Goal: Task Accomplishment & Management: Manage account settings

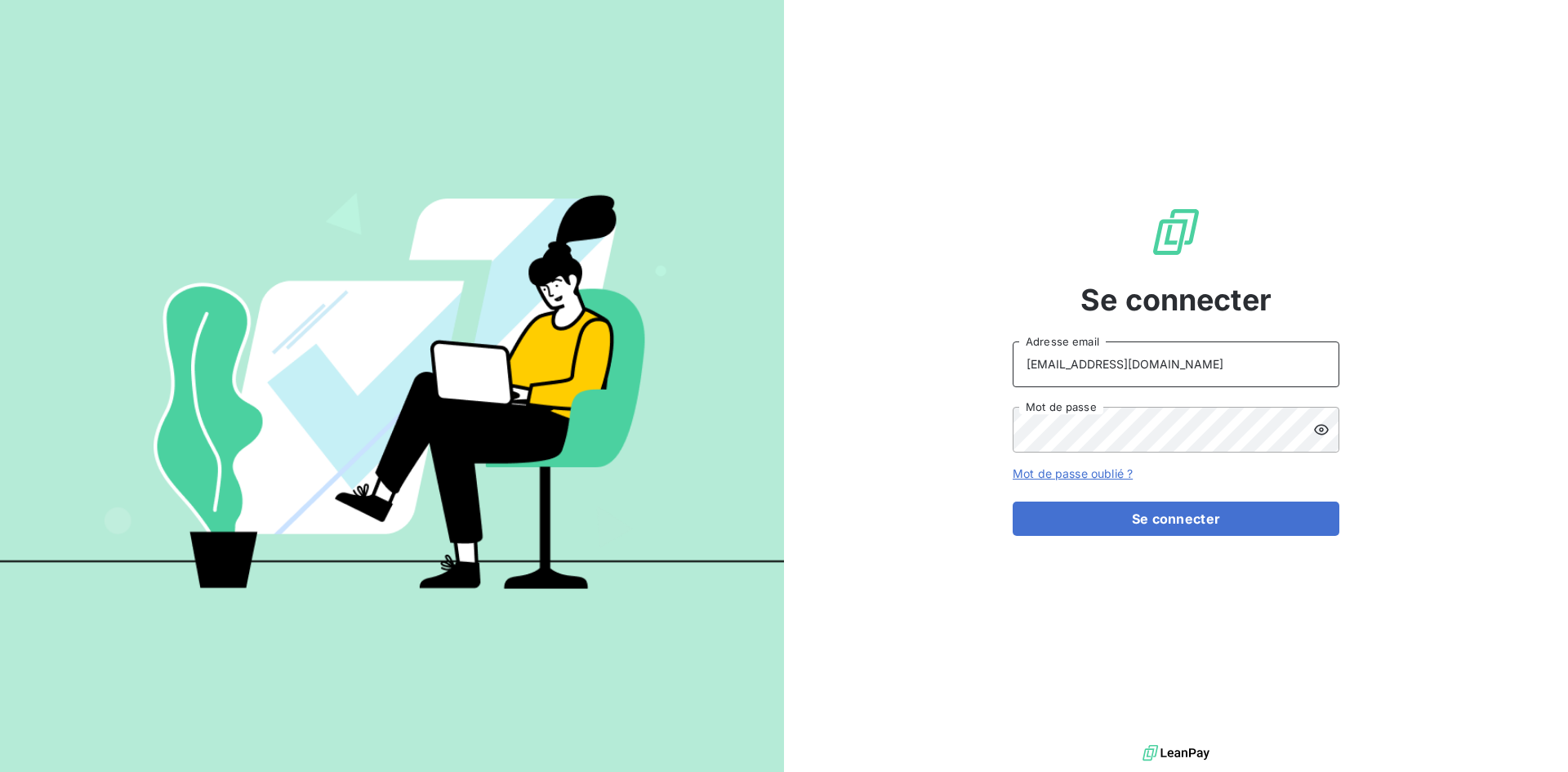
click at [1249, 360] on input "[EMAIL_ADDRESS][DOMAIN_NAME]" at bounding box center [1175, 364] width 327 height 46
type input "[EMAIL_ADDRESS][DOMAIN_NAME]"
drag, startPoint x: 1181, startPoint y: 515, endPoint x: 1171, endPoint y: 516, distance: 10.0
click at [1180, 515] on button "Se connecter" at bounding box center [1175, 518] width 327 height 34
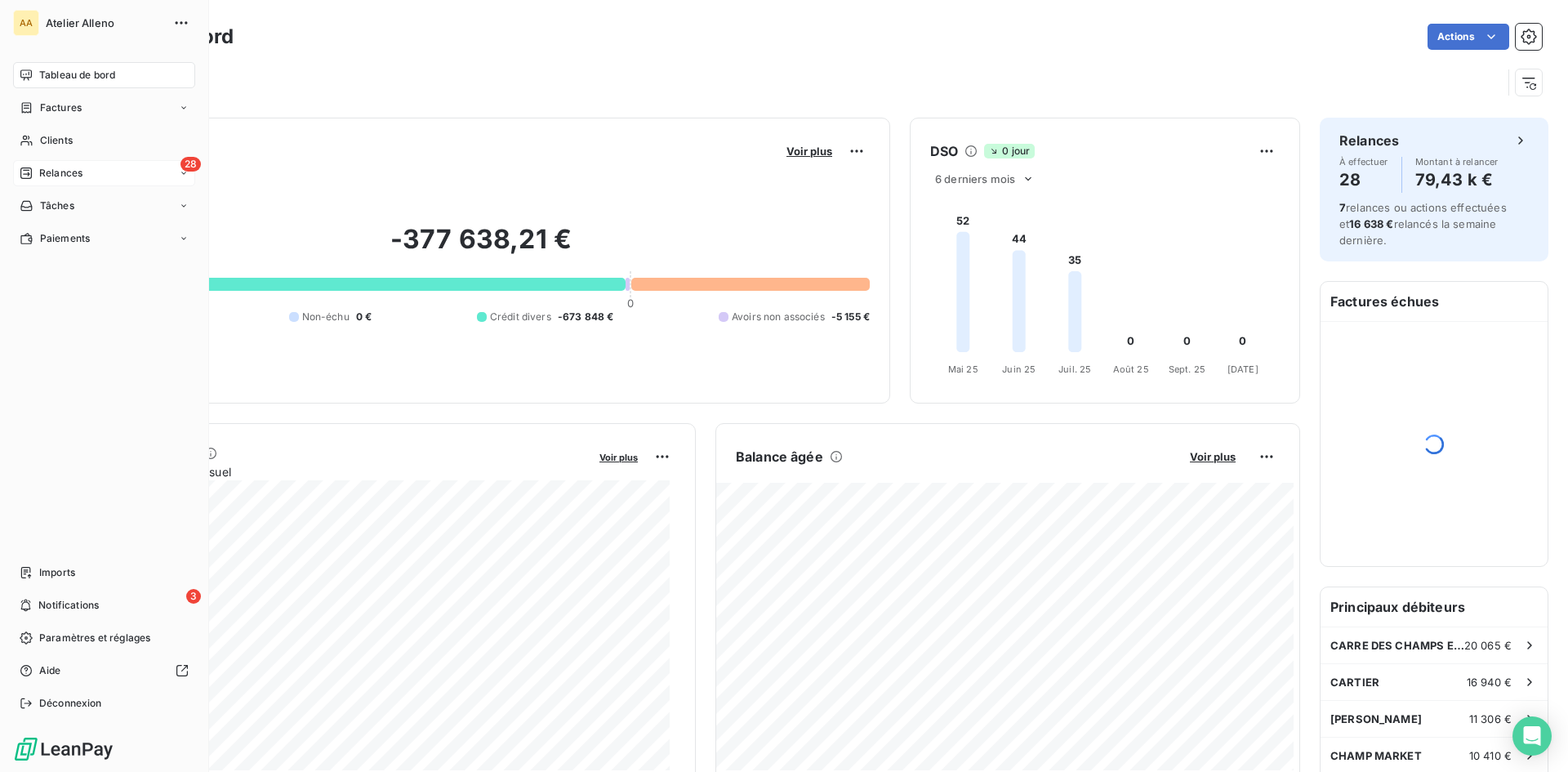
click at [38, 180] on div "28 Relances" at bounding box center [104, 173] width 182 height 26
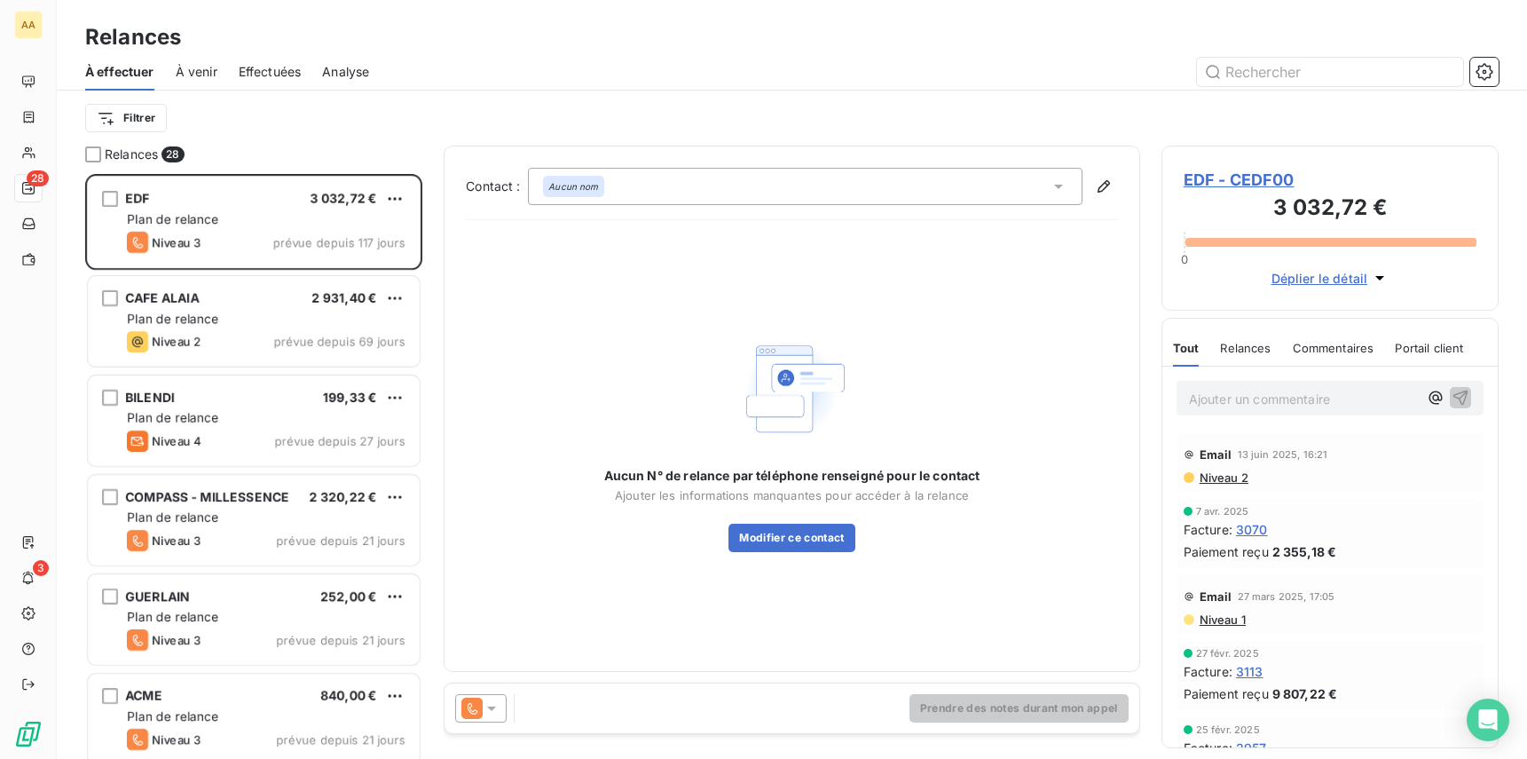
scroll to position [651, 368]
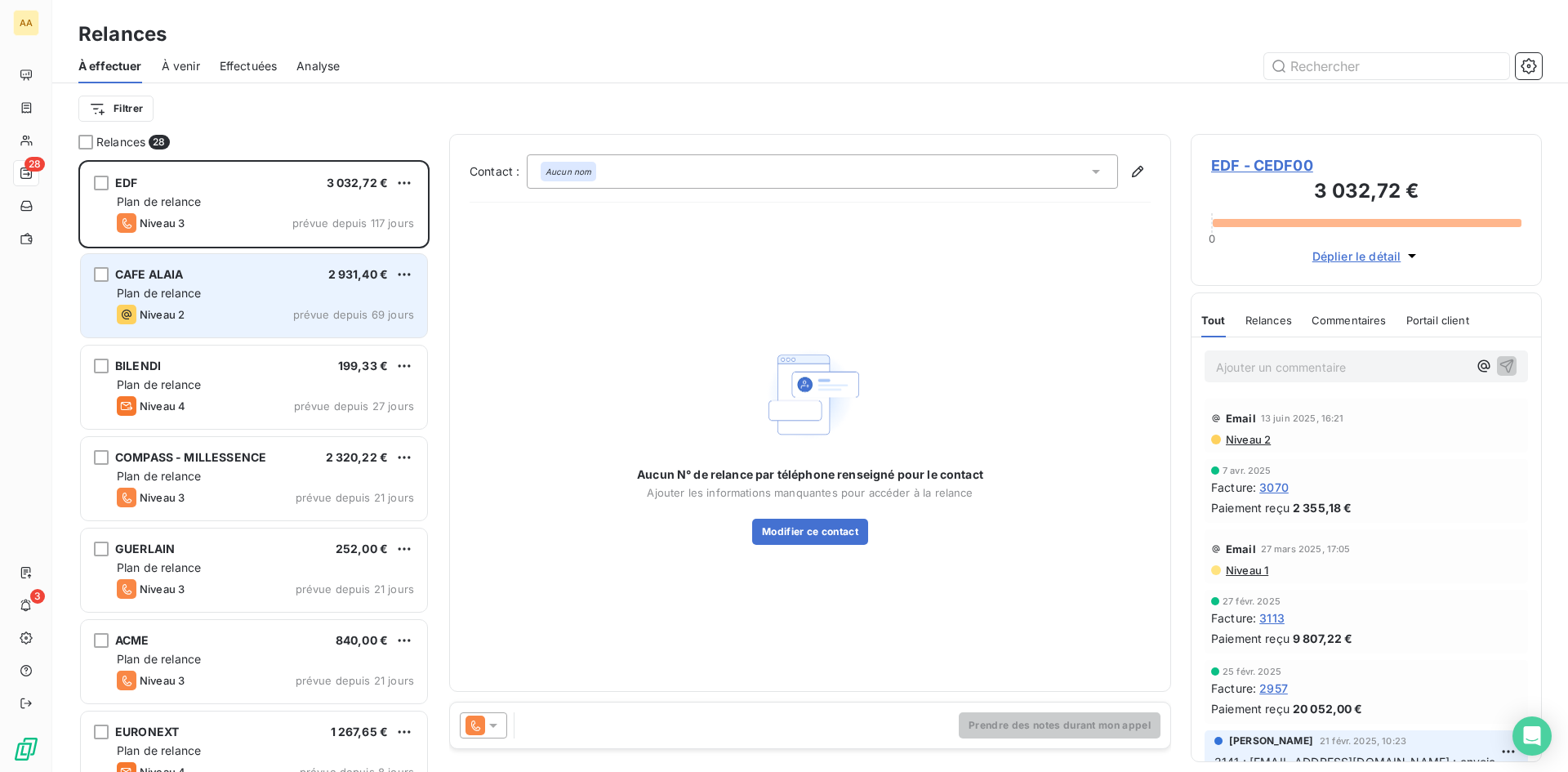
click at [239, 300] on div "Plan de relance" at bounding box center [265, 294] width 297 height 17
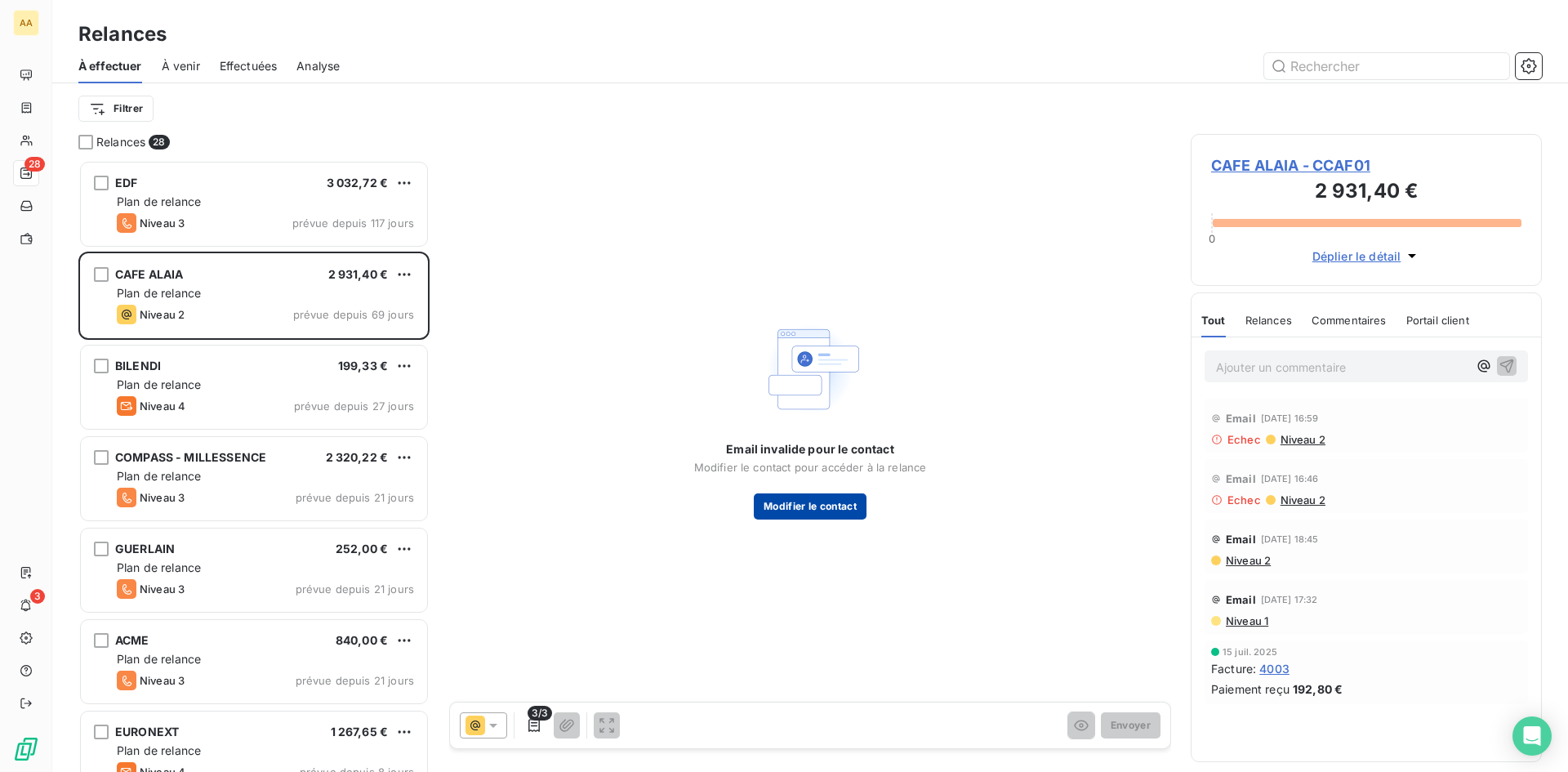
click at [824, 503] on button "Modifier le contact" at bounding box center [810, 506] width 112 height 26
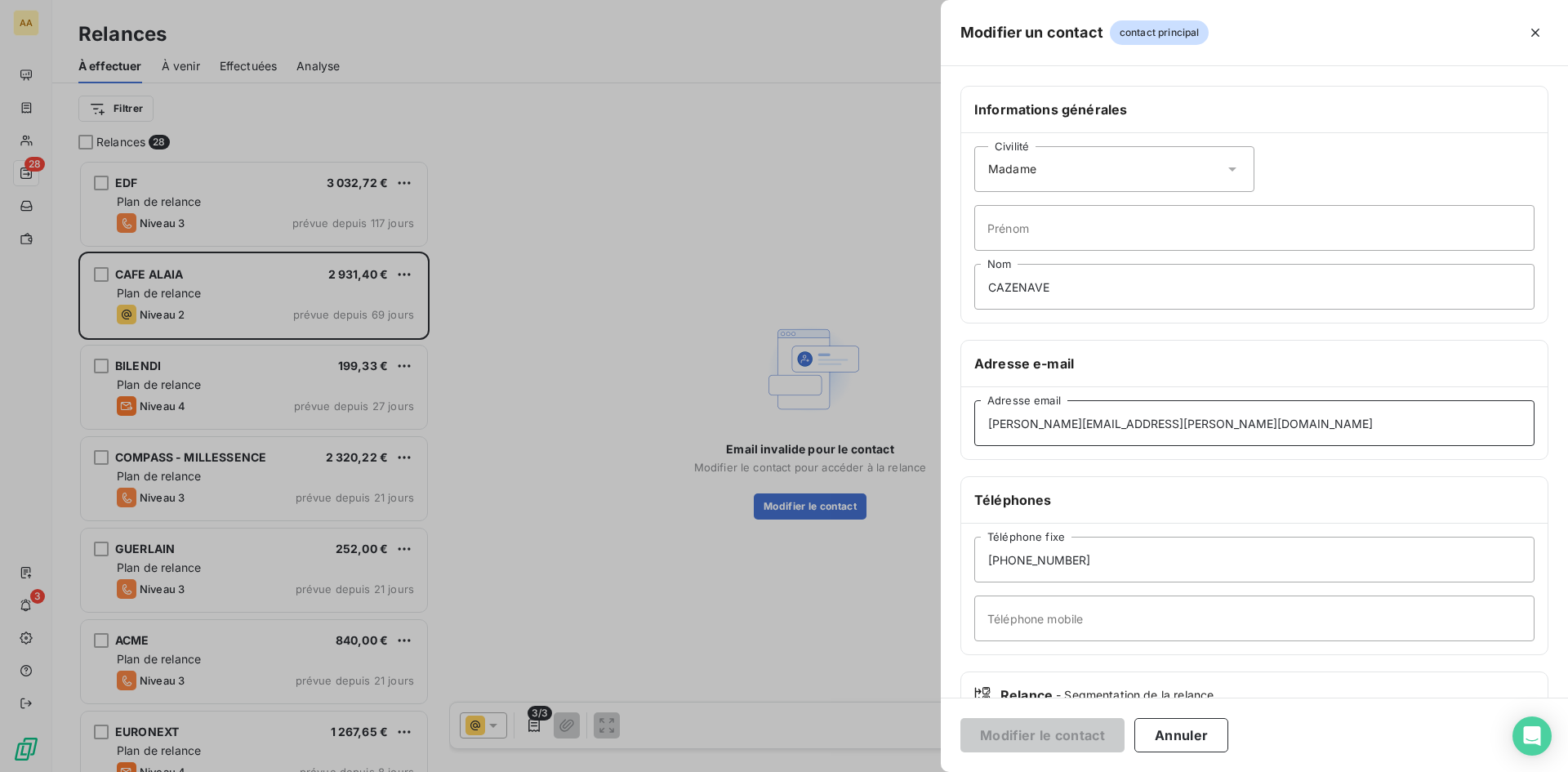
drag, startPoint x: 868, startPoint y: 424, endPoint x: 847, endPoint y: 424, distance: 21.0
click at [847, 771] on div "Modifier un contact contact principal Informations générales Civilité Madame [P…" at bounding box center [784, 772] width 1568 height 0
type input "[PERSON_NAME][EMAIL_ADDRESS][DOMAIN_NAME]"
click at [1086, 172] on div "Civilité Madame" at bounding box center [1114, 169] width 280 height 46
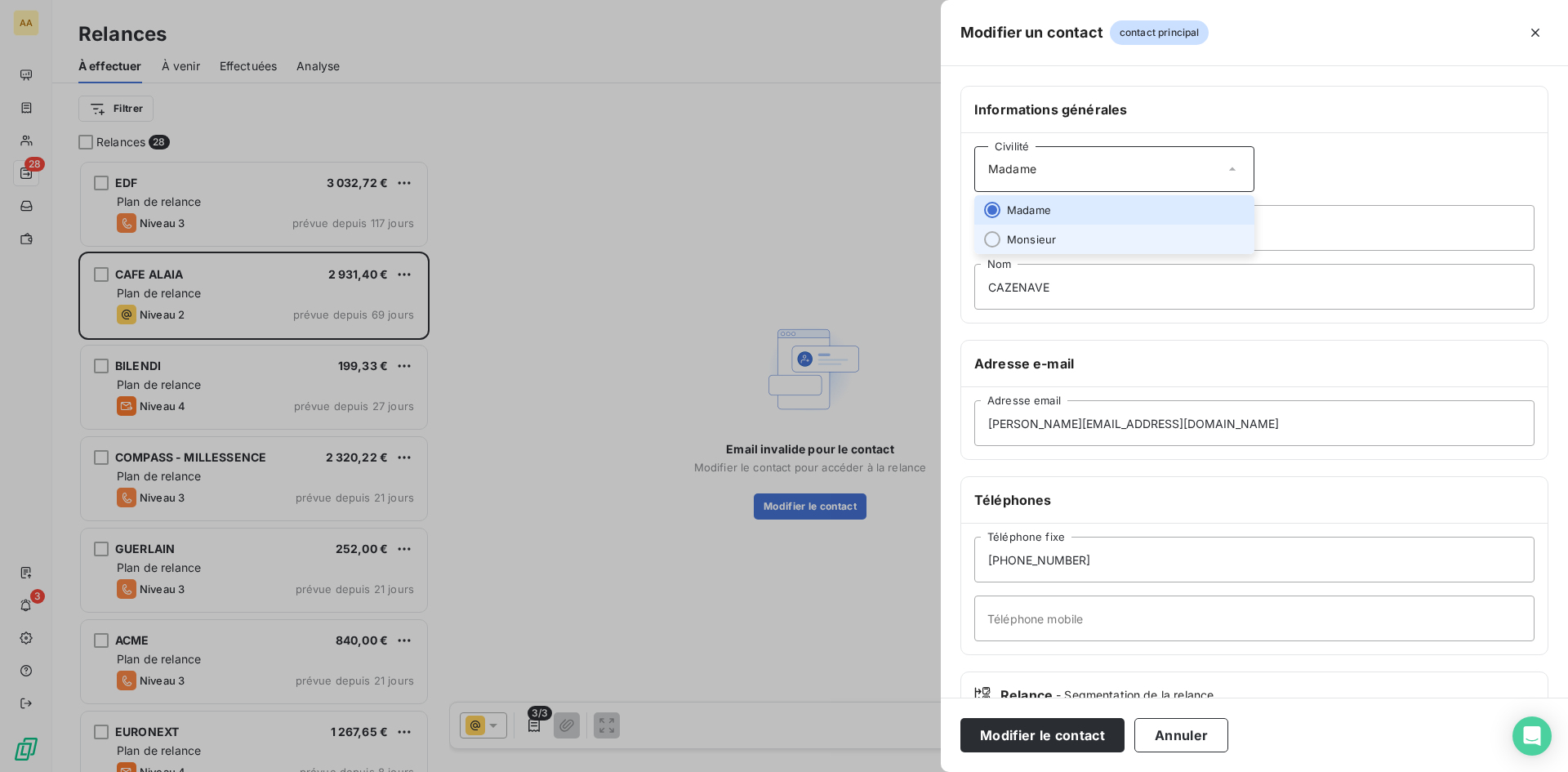
click at [1037, 240] on span "Monsieur" at bounding box center [1031, 239] width 49 height 16
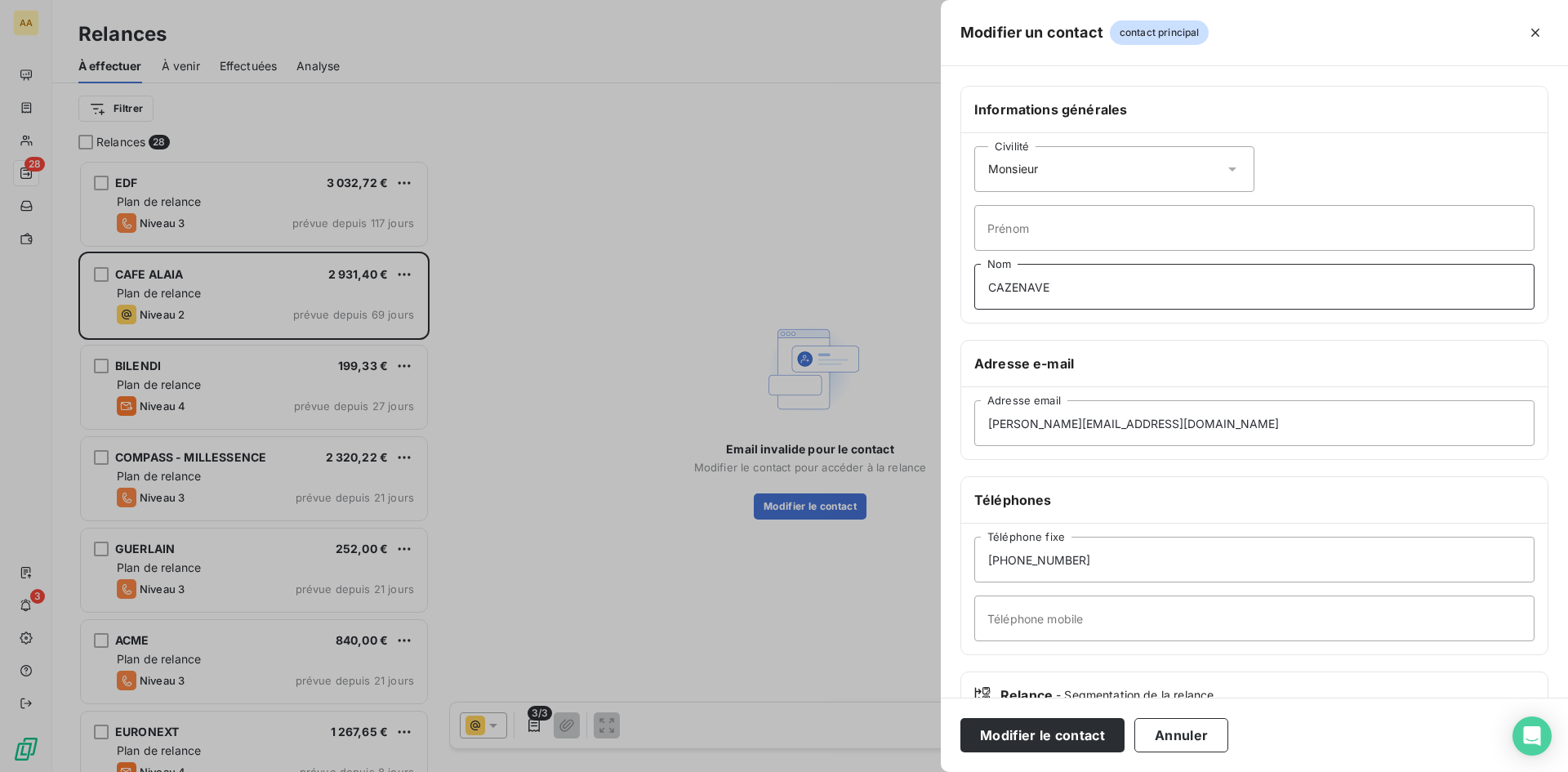
drag, startPoint x: 1073, startPoint y: 285, endPoint x: 848, endPoint y: 272, distance: 225.4
click at [848, 771] on div "Modifier un contact contact principal Informations générales Civilité Monsieur …" at bounding box center [784, 772] width 1568 height 0
type input "BOVET"
click at [1064, 235] on input "Prénom" at bounding box center [1254, 228] width 560 height 46
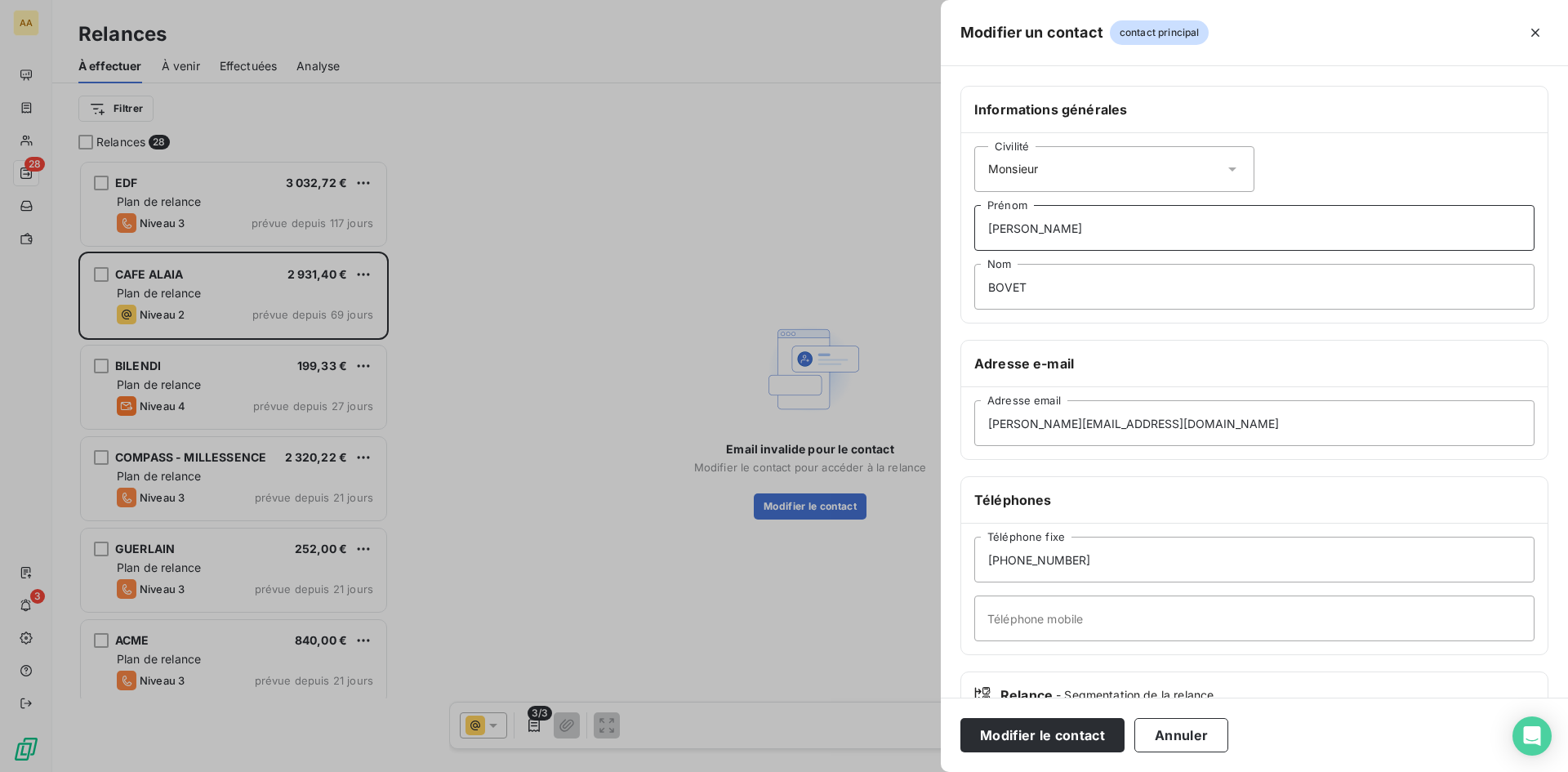
scroll to position [599, 339]
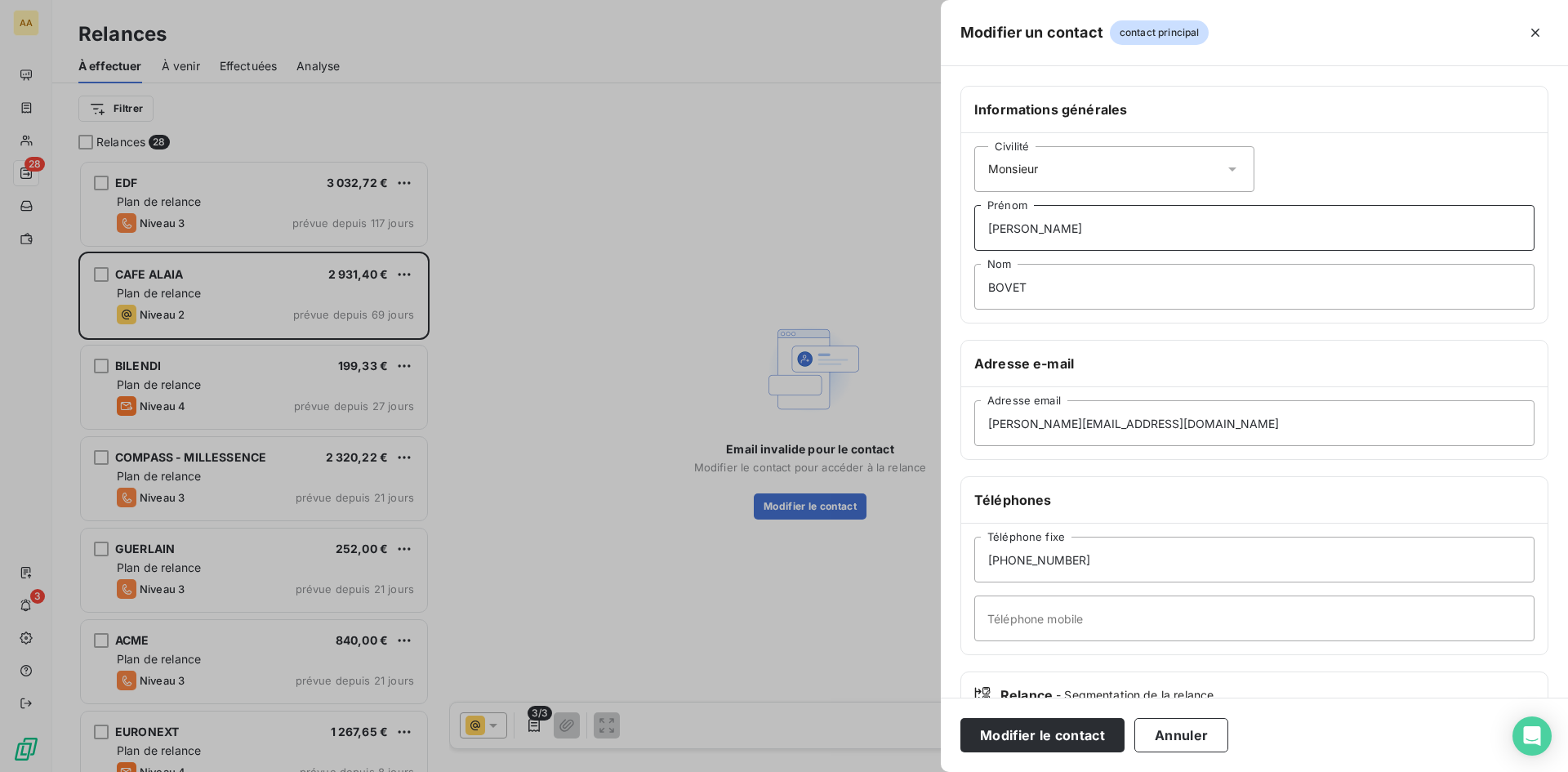
type input "[PERSON_NAME]"
drag, startPoint x: 1092, startPoint y: 562, endPoint x: 1013, endPoint y: 570, distance: 79.4
click at [1013, 570] on input "[PHONE_NUMBER]" at bounding box center [1254, 559] width 560 height 46
type input "[PHONE_NUMBER]"
click at [1057, 731] on button "Modifier le contact" at bounding box center [1043, 734] width 164 height 34
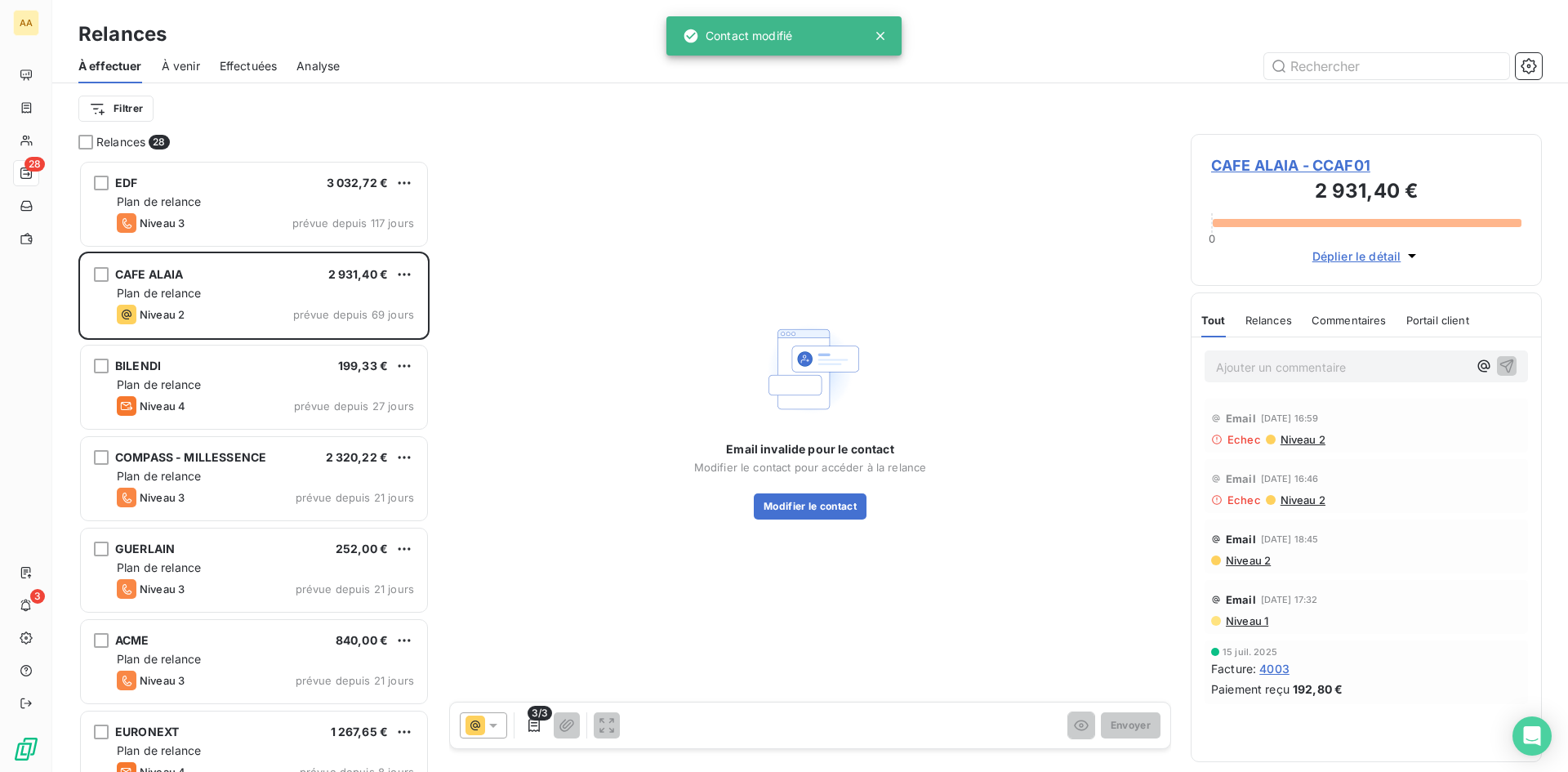
click at [502, 724] on div at bounding box center [483, 725] width 47 height 26
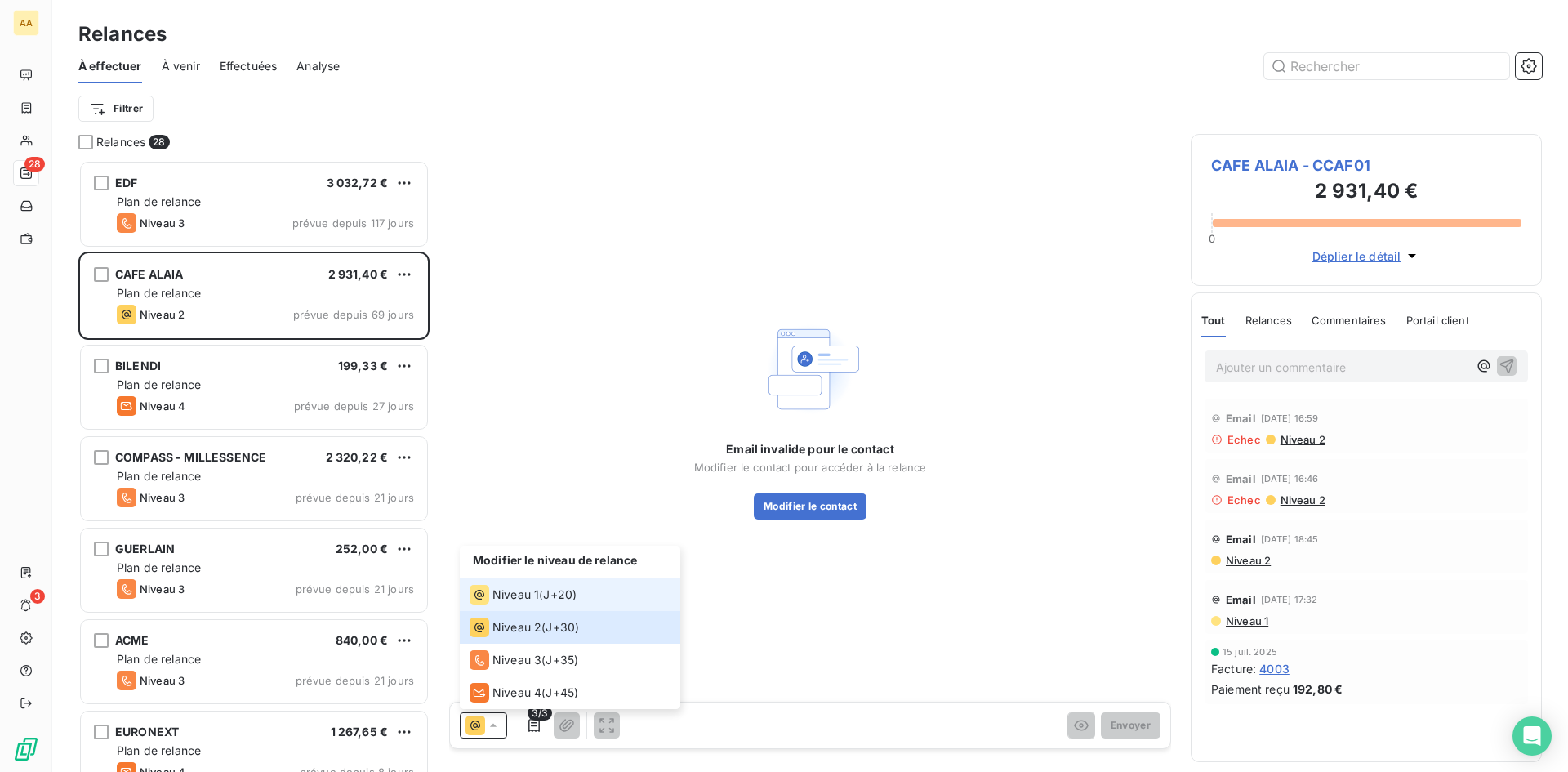
click at [561, 602] on span "J+20 )" at bounding box center [559, 594] width 33 height 17
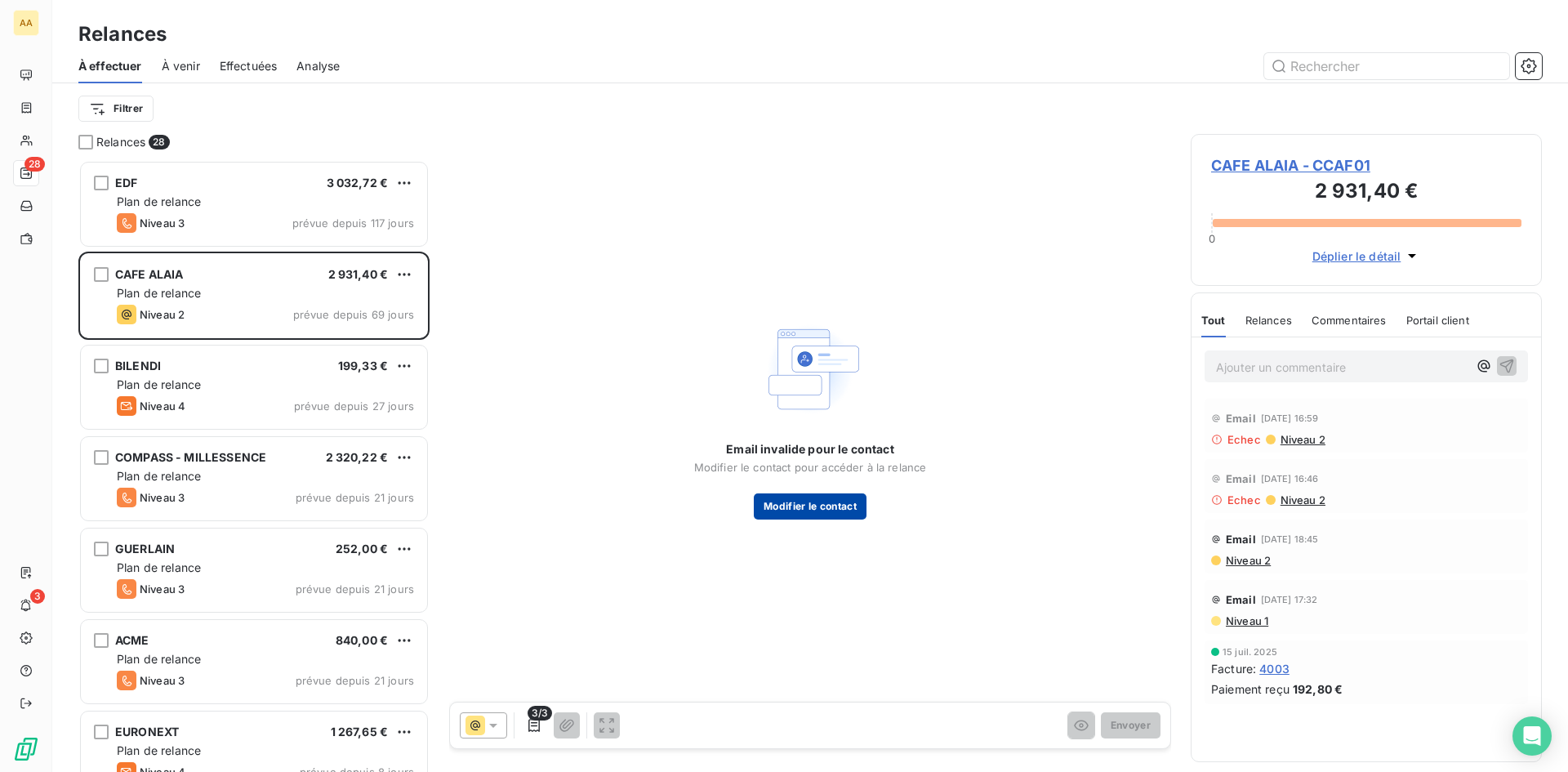
click at [822, 502] on button "Modifier le contact" at bounding box center [810, 506] width 112 height 26
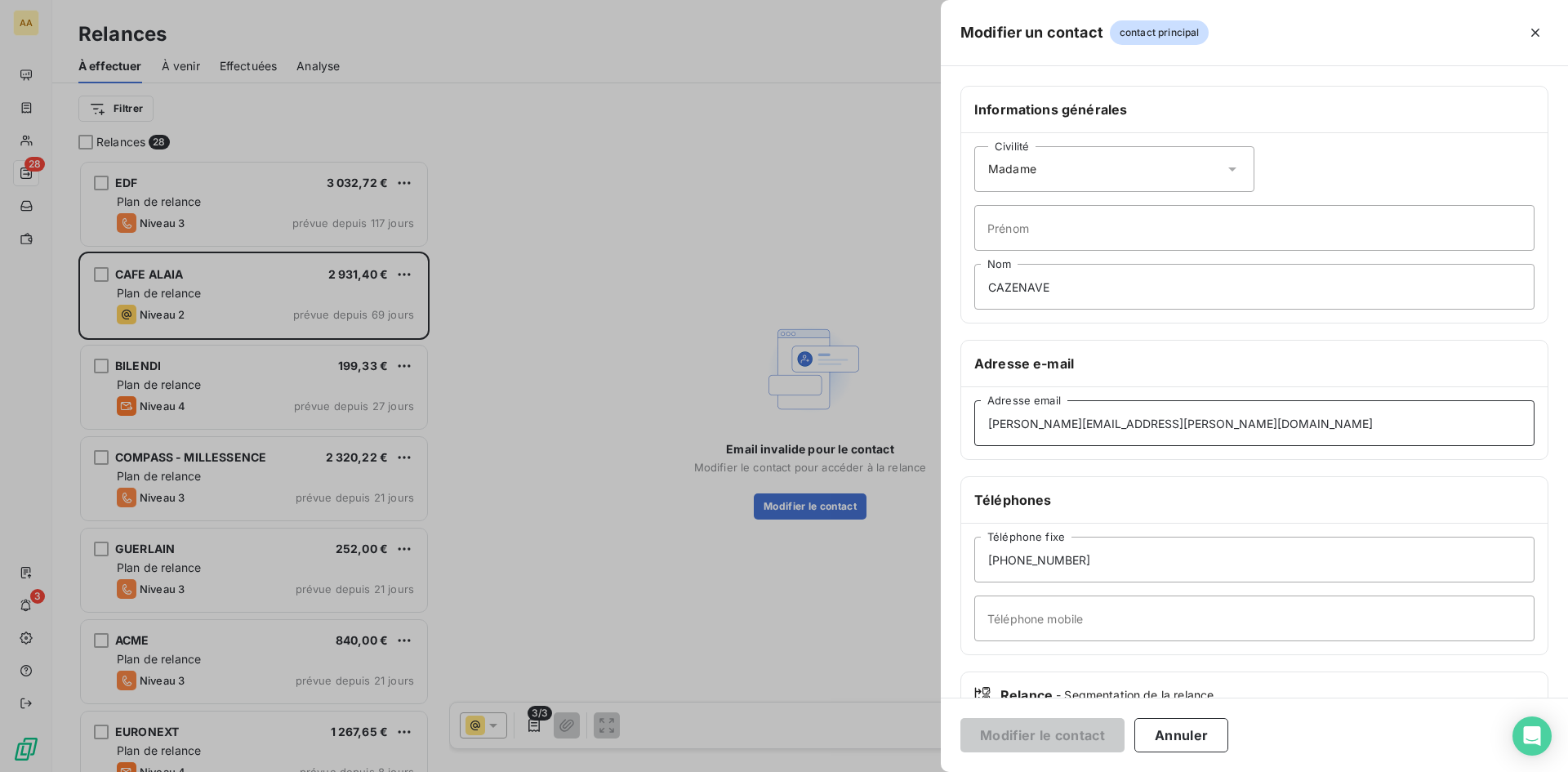
click at [1069, 421] on input "[PERSON_NAME][EMAIL_ADDRESS][PERSON_NAME][DOMAIN_NAME]" at bounding box center [1254, 423] width 560 height 46
drag, startPoint x: 1069, startPoint y: 426, endPoint x: 880, endPoint y: 424, distance: 189.0
click at [880, 771] on div "Modifier un contact contact principal Informations générales Civilité Madame [P…" at bounding box center [784, 772] width 1568 height 0
type input "[PERSON_NAME][EMAIL_ADDRESS][DOMAIN_NAME]"
click at [1075, 170] on div "Civilité Madame" at bounding box center [1114, 169] width 280 height 46
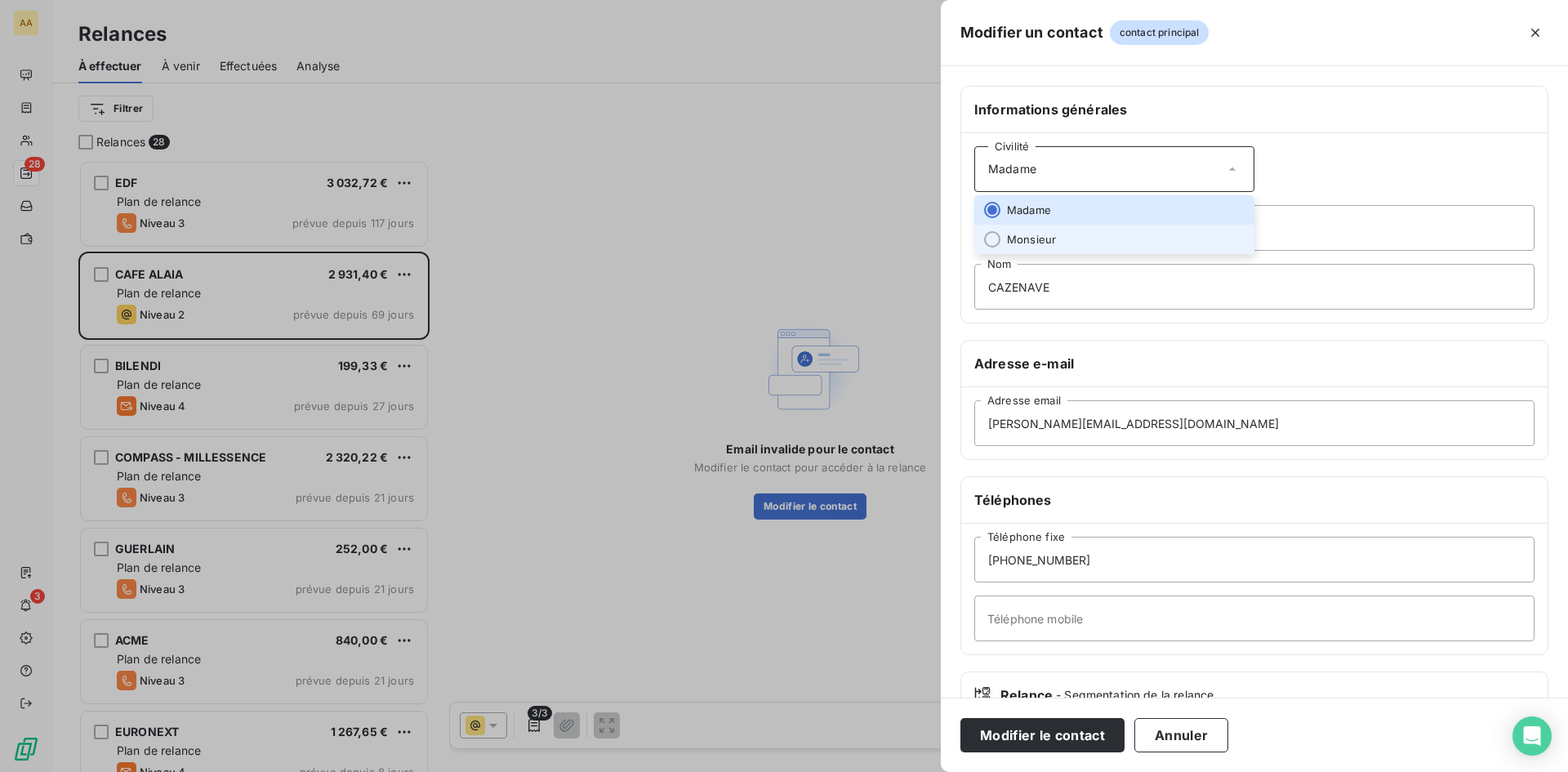
click at [1033, 236] on span "Monsieur" at bounding box center [1031, 239] width 49 height 16
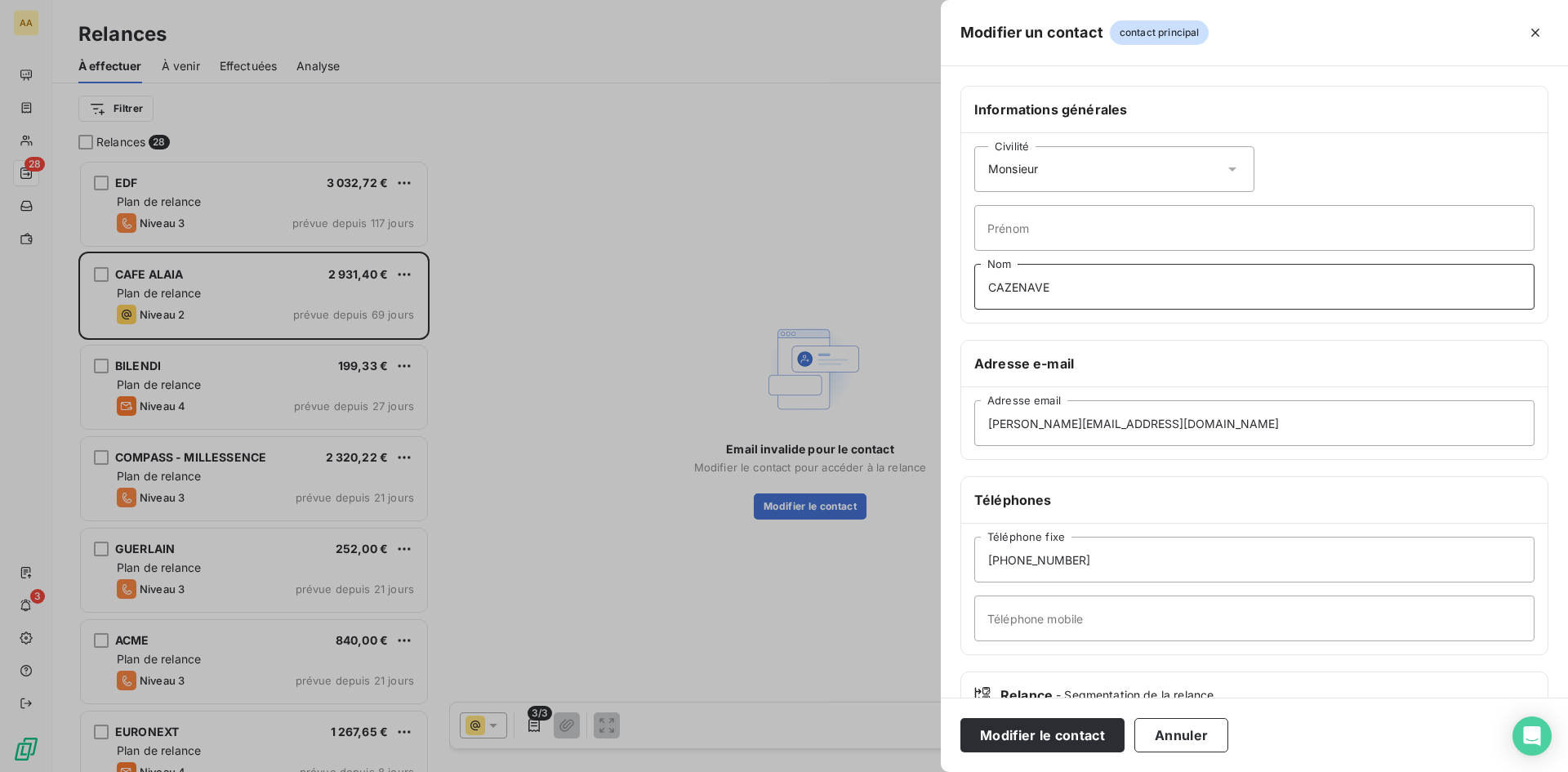
click at [1052, 280] on input "CAZENAVE" at bounding box center [1254, 287] width 560 height 46
drag, startPoint x: 1061, startPoint y: 288, endPoint x: 947, endPoint y: 287, distance: 114.0
click at [947, 287] on div "Informations générales Civilité Monsieur [PERSON_NAME] Nom Adresse e-mail [PERS…" at bounding box center [1254, 448] width 628 height 725
type input "BOVET"
click at [1094, 577] on input "[PHONE_NUMBER]" at bounding box center [1254, 559] width 560 height 46
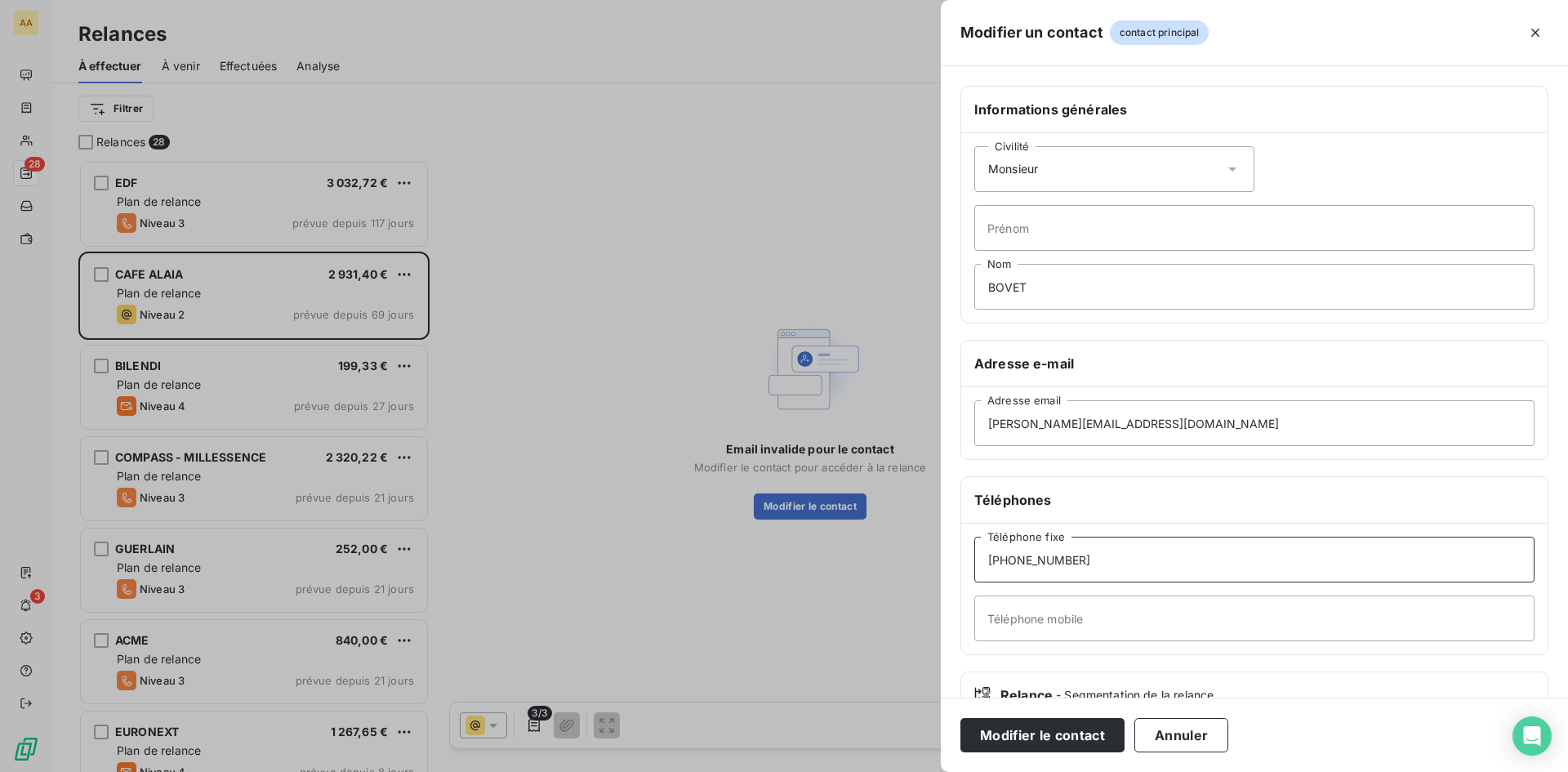
drag, startPoint x: 924, startPoint y: 548, endPoint x: 1011, endPoint y: 565, distance: 88.6
click at [1011, 565] on input "[PHONE_NUMBER]" at bounding box center [1254, 559] width 560 height 46
type input "[PHONE_NUMBER]"
click at [1036, 728] on button "Modifier le contact" at bounding box center [1043, 734] width 164 height 34
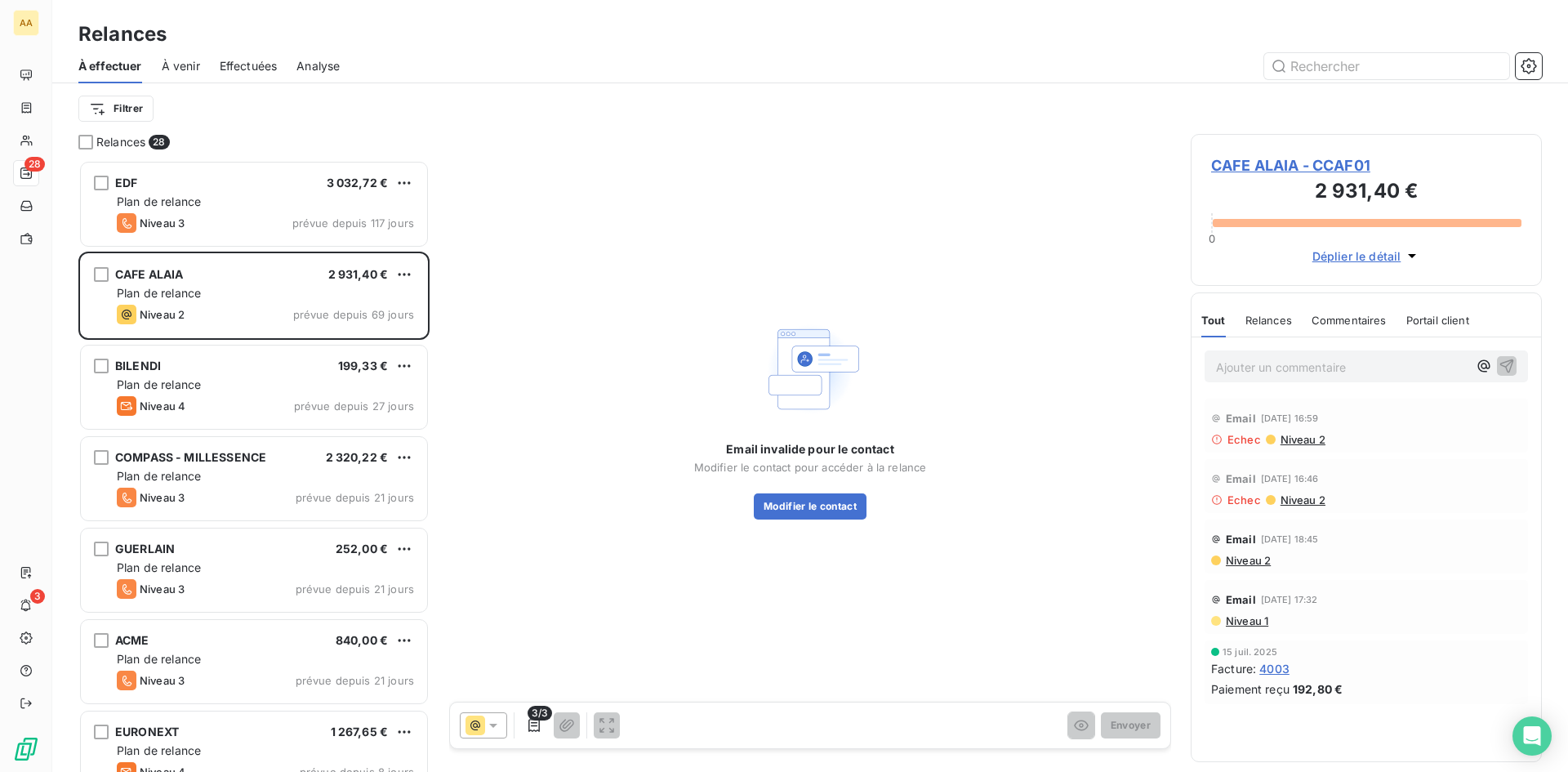
click at [491, 738] on div "3/3 Envoyer" at bounding box center [810, 725] width 721 height 46
click at [492, 736] on div at bounding box center [483, 725] width 47 height 26
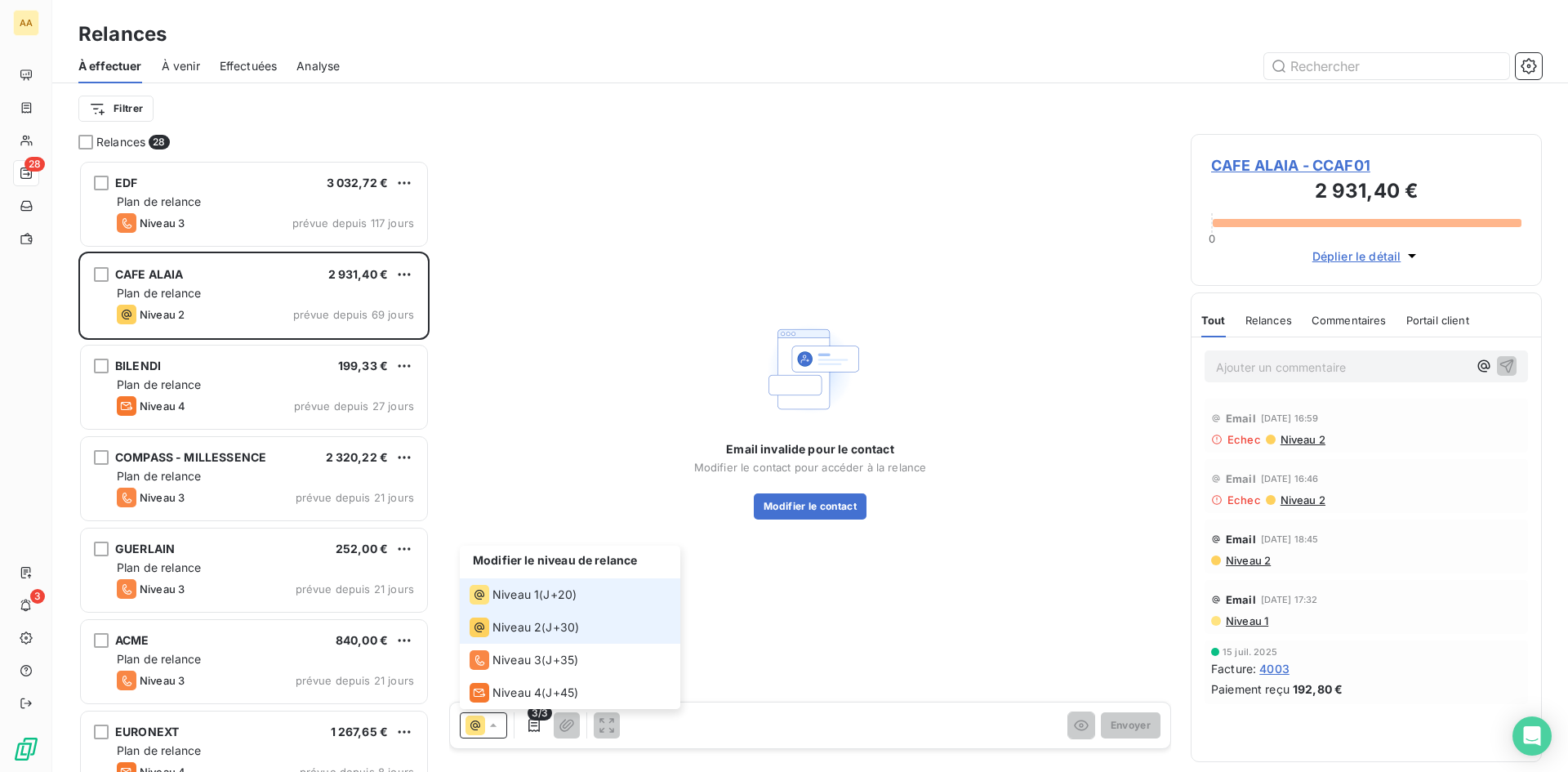
click at [536, 614] on li "Niveau 2 ( J+30 )" at bounding box center [571, 627] width 221 height 32
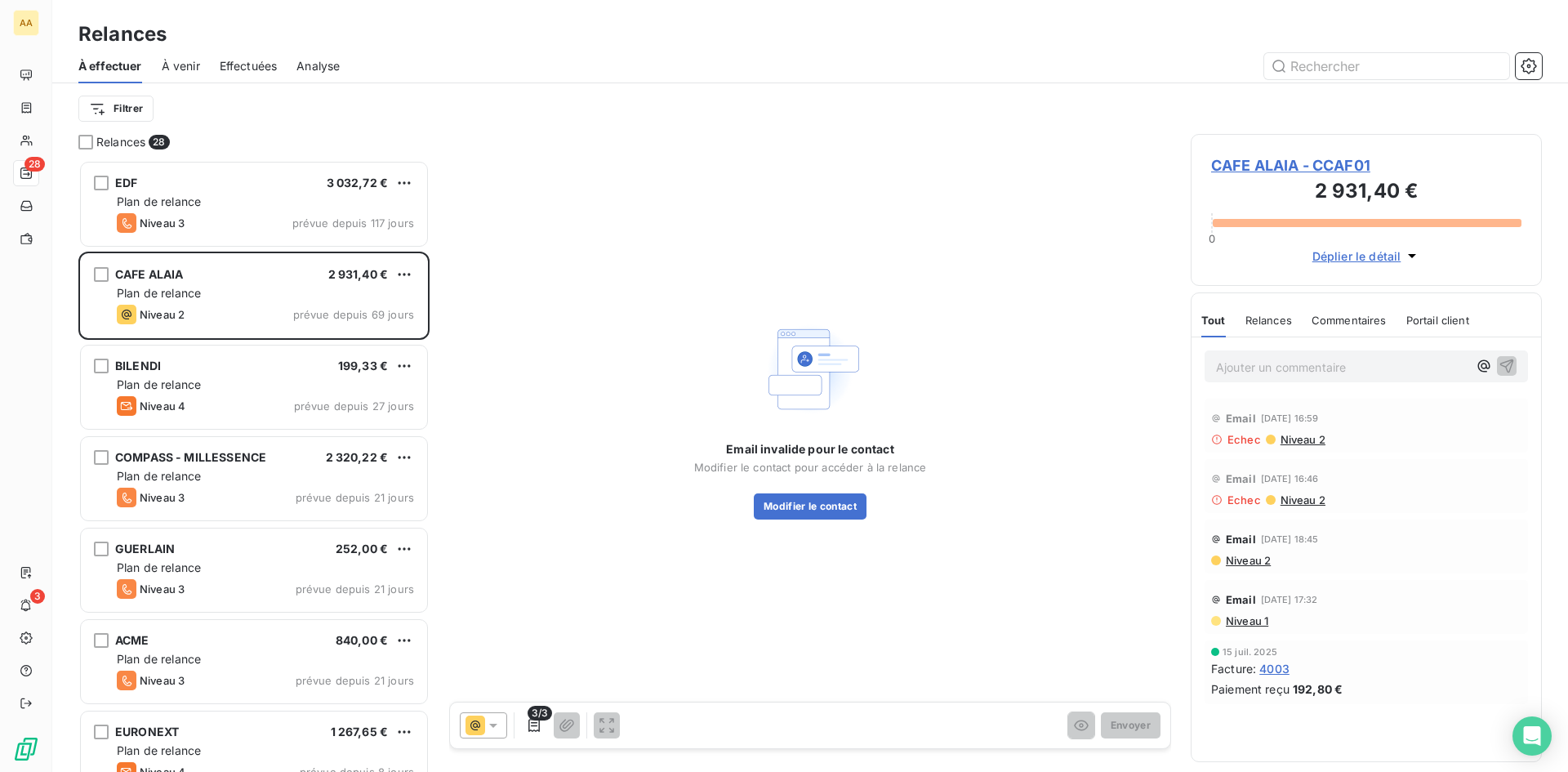
click at [479, 720] on icon at bounding box center [475, 724] width 19 height 19
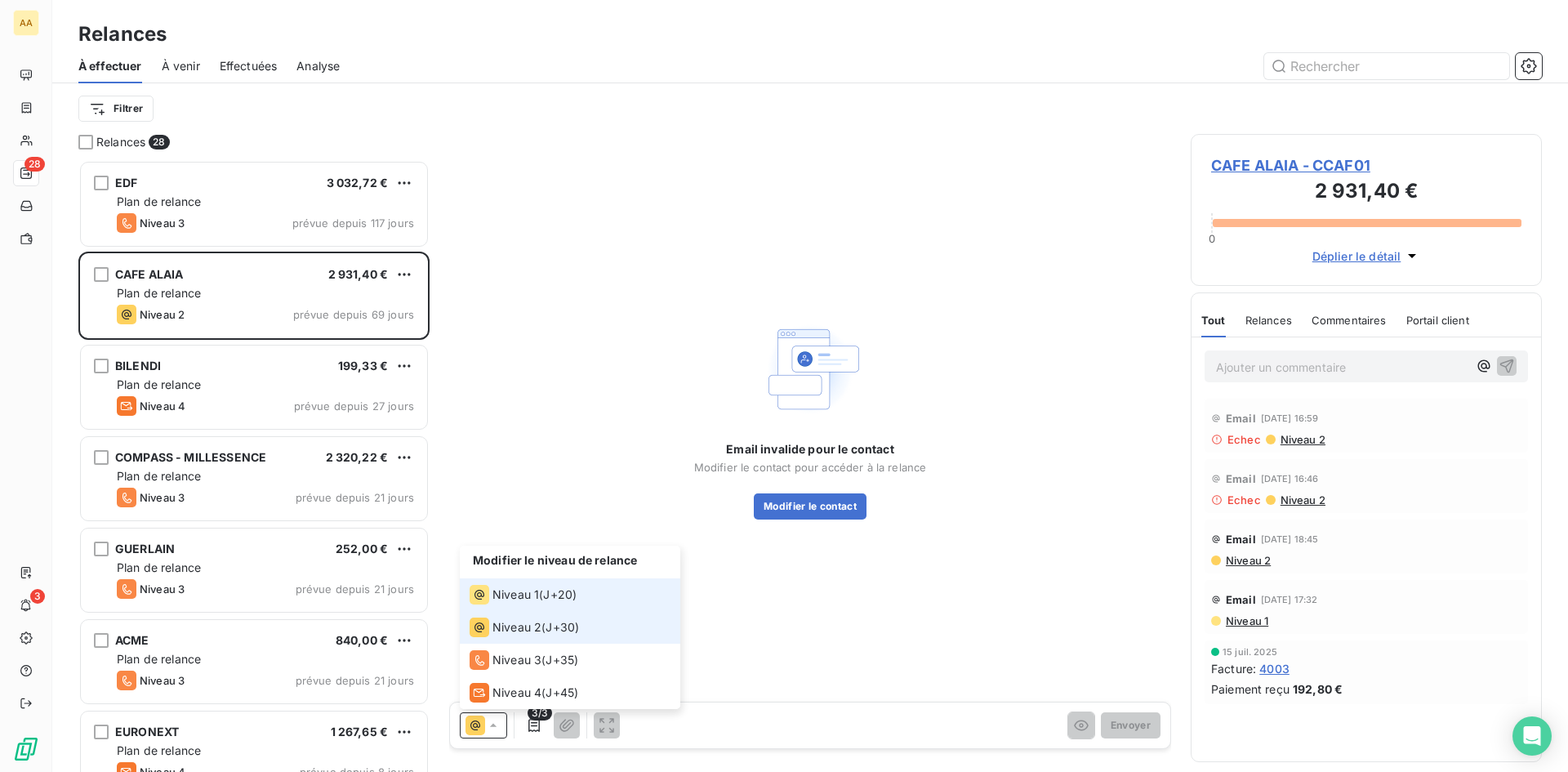
click at [523, 593] on span "Niveau 1" at bounding box center [515, 594] width 47 height 17
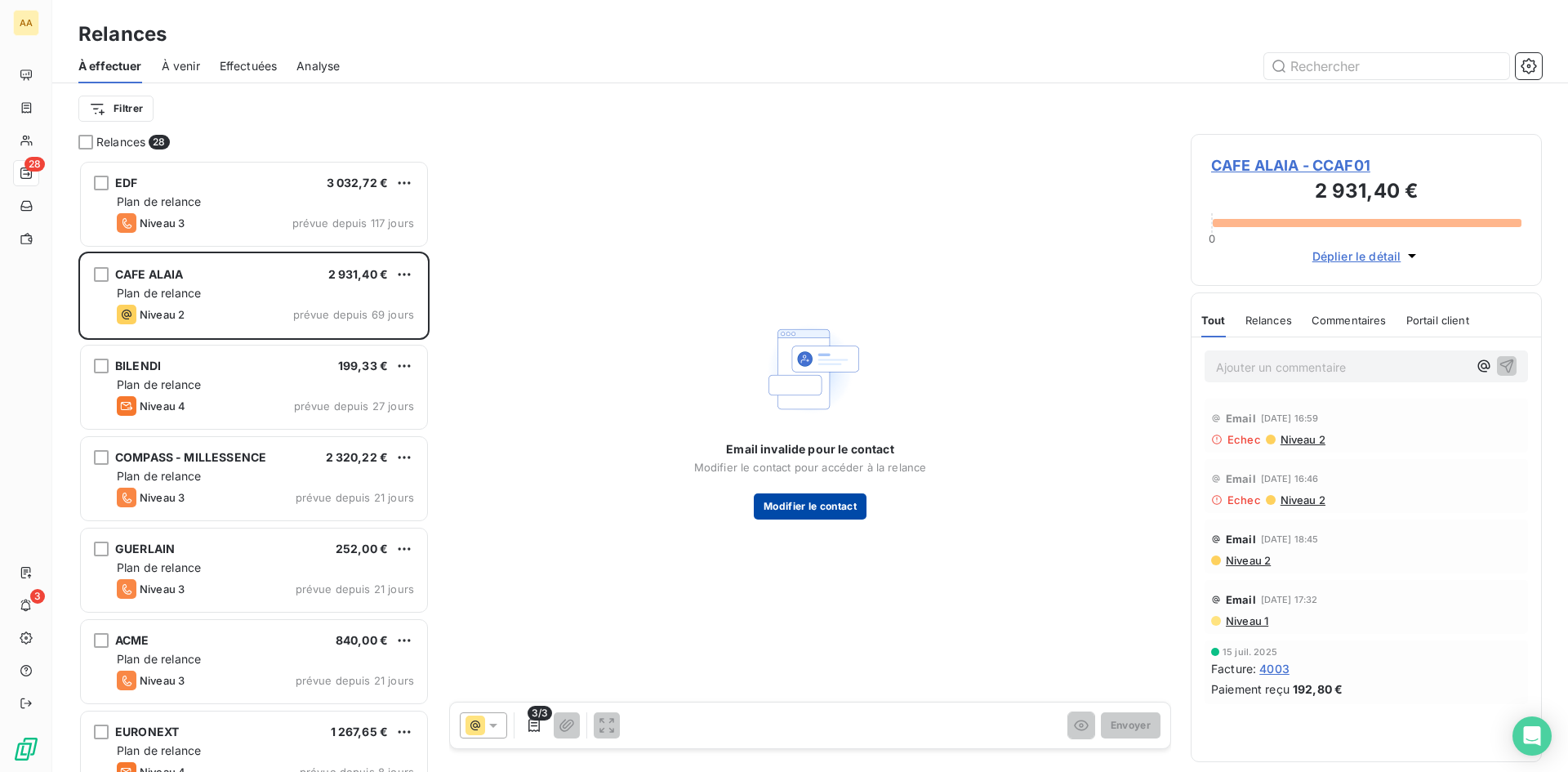
click at [782, 509] on button "Modifier le contact" at bounding box center [810, 506] width 112 height 26
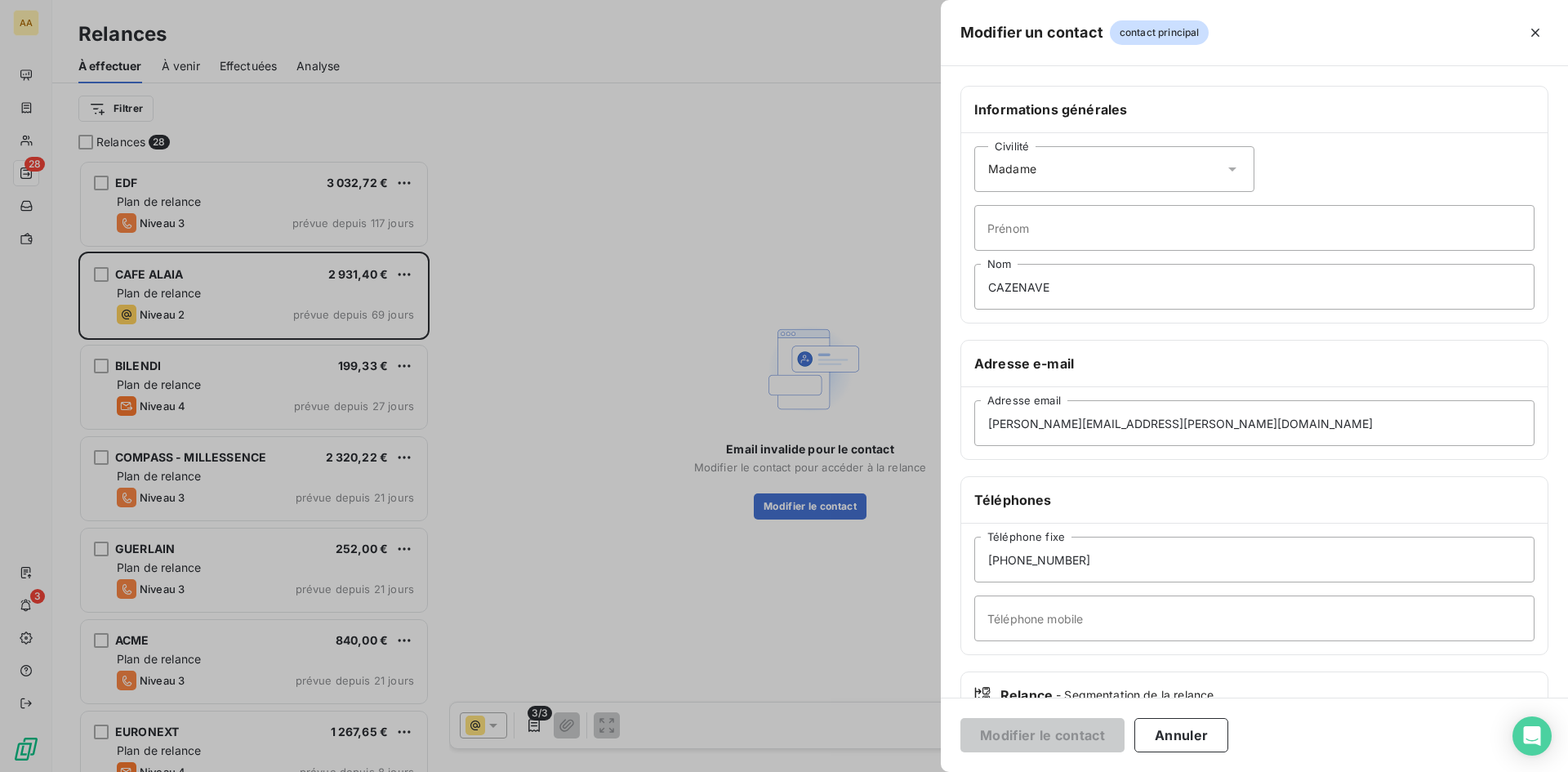
click at [406, 56] on div at bounding box center [784, 386] width 1568 height 772
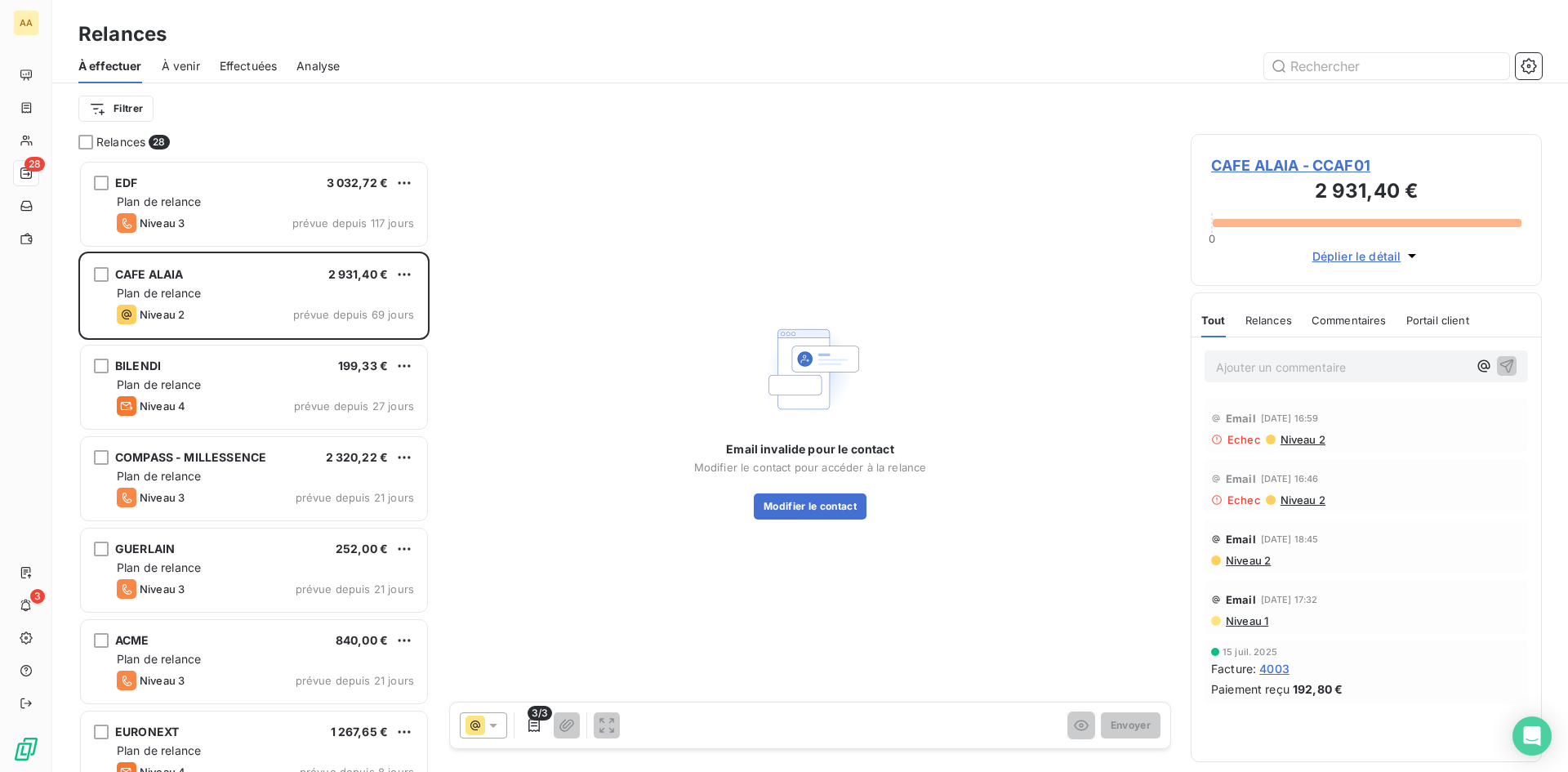
click at [1293, 163] on span "CAFE ALAIA - CCAF01" at bounding box center [1366, 166] width 310 height 22
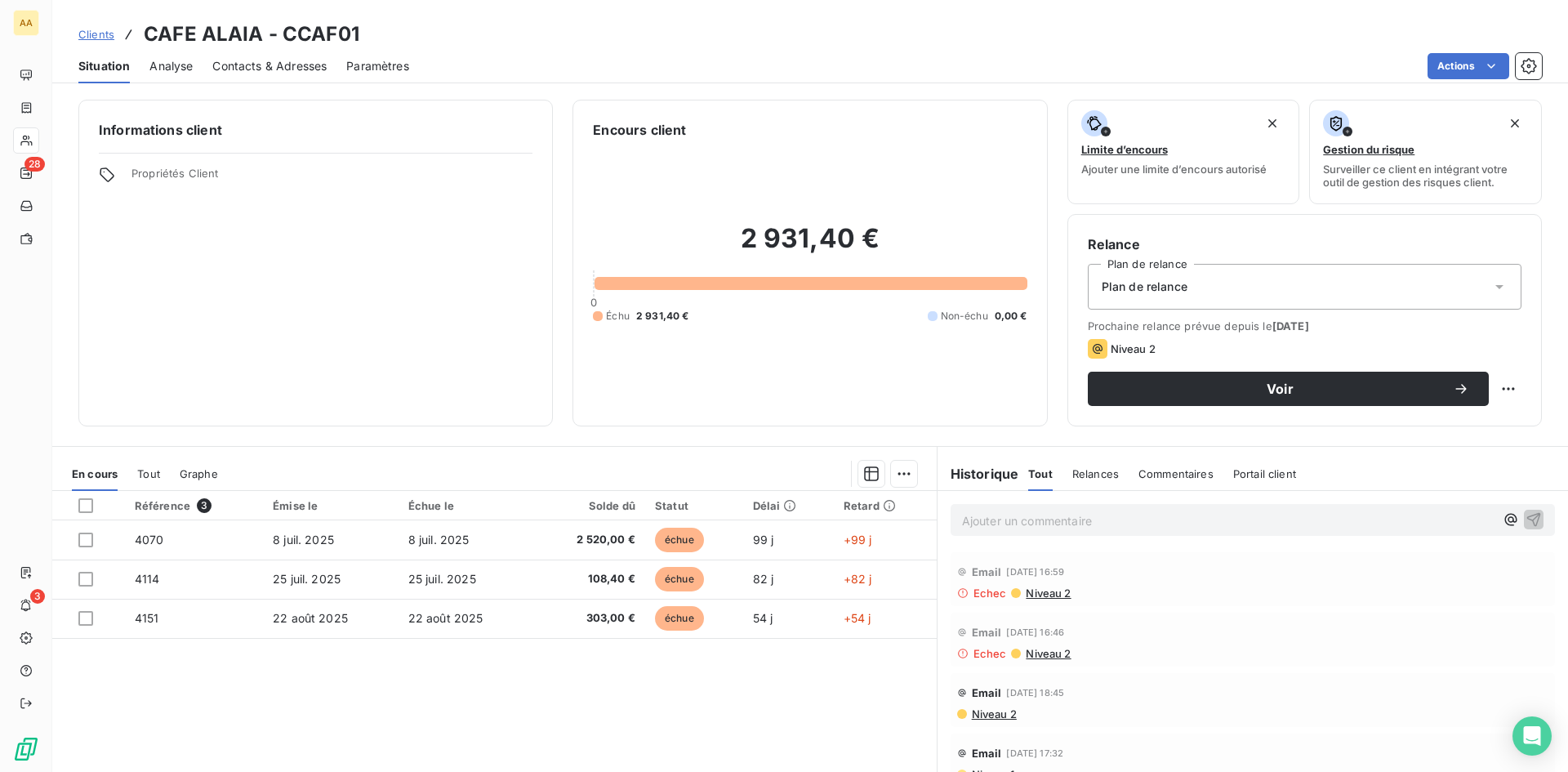
click at [276, 66] on span "Contacts & Adresses" at bounding box center [270, 66] width 114 height 17
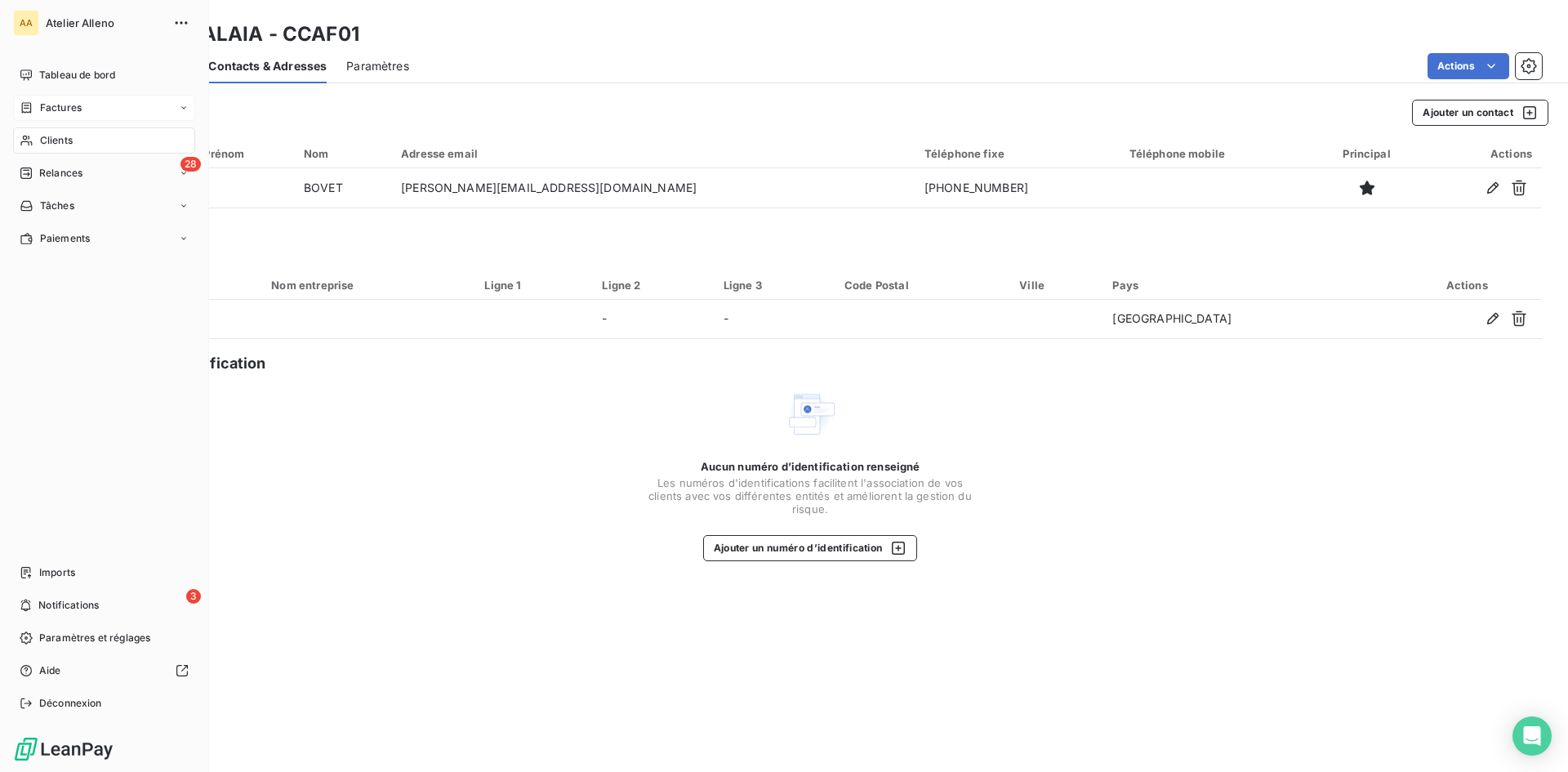
click at [60, 111] on span "Factures" at bounding box center [60, 108] width 41 height 15
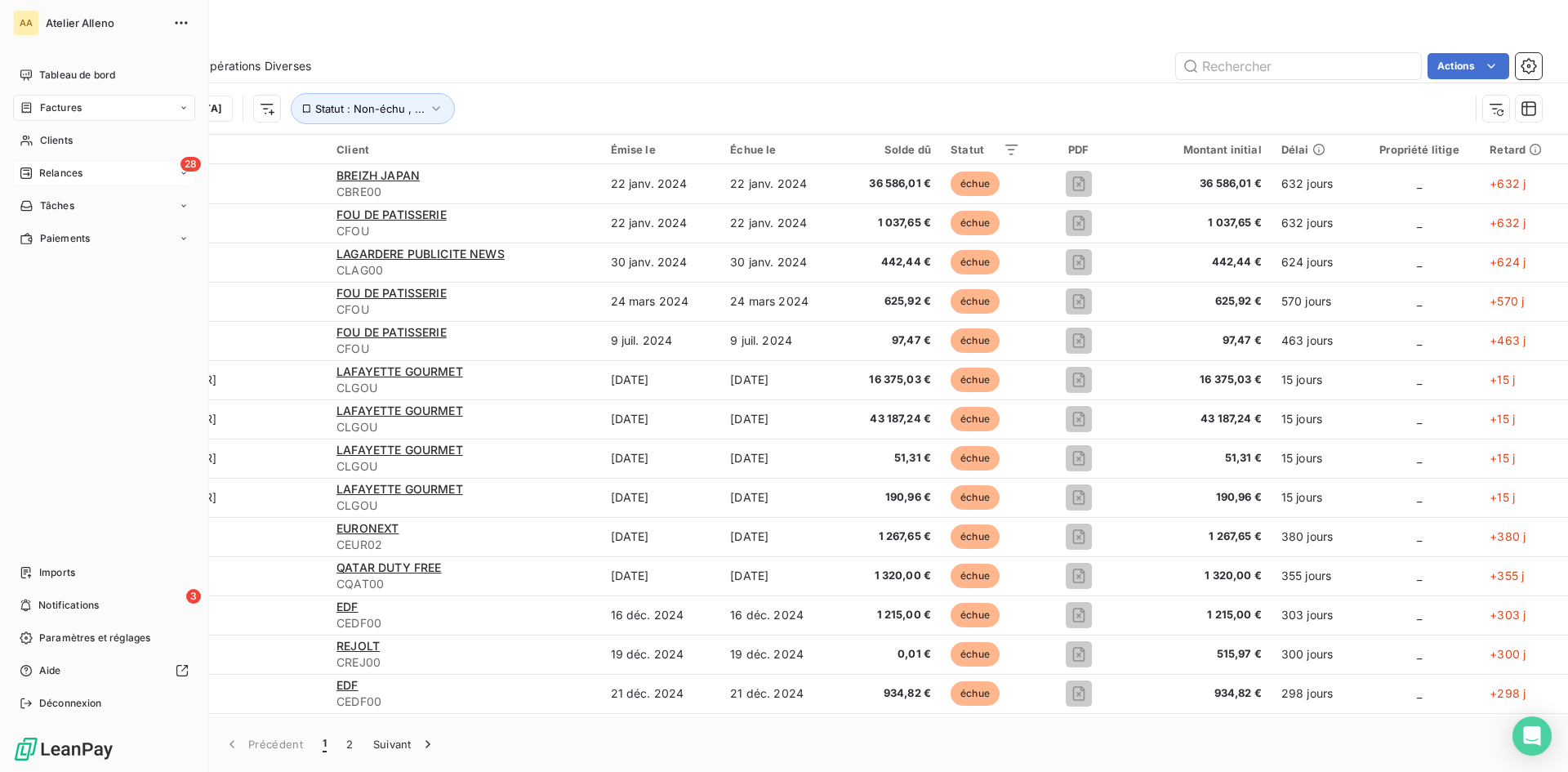
click at [98, 175] on div "28 Relances" at bounding box center [104, 173] width 182 height 26
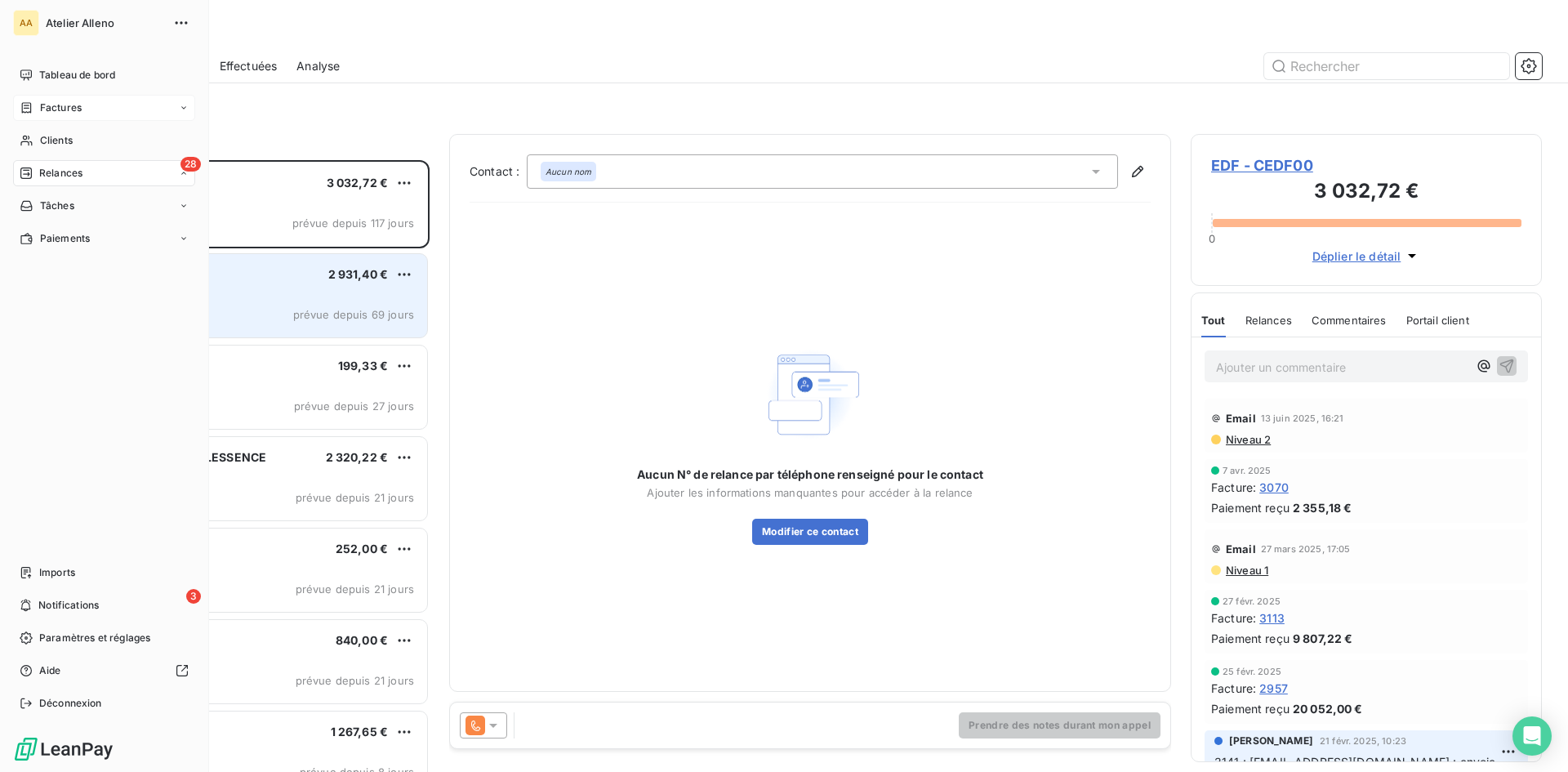
scroll to position [599, 339]
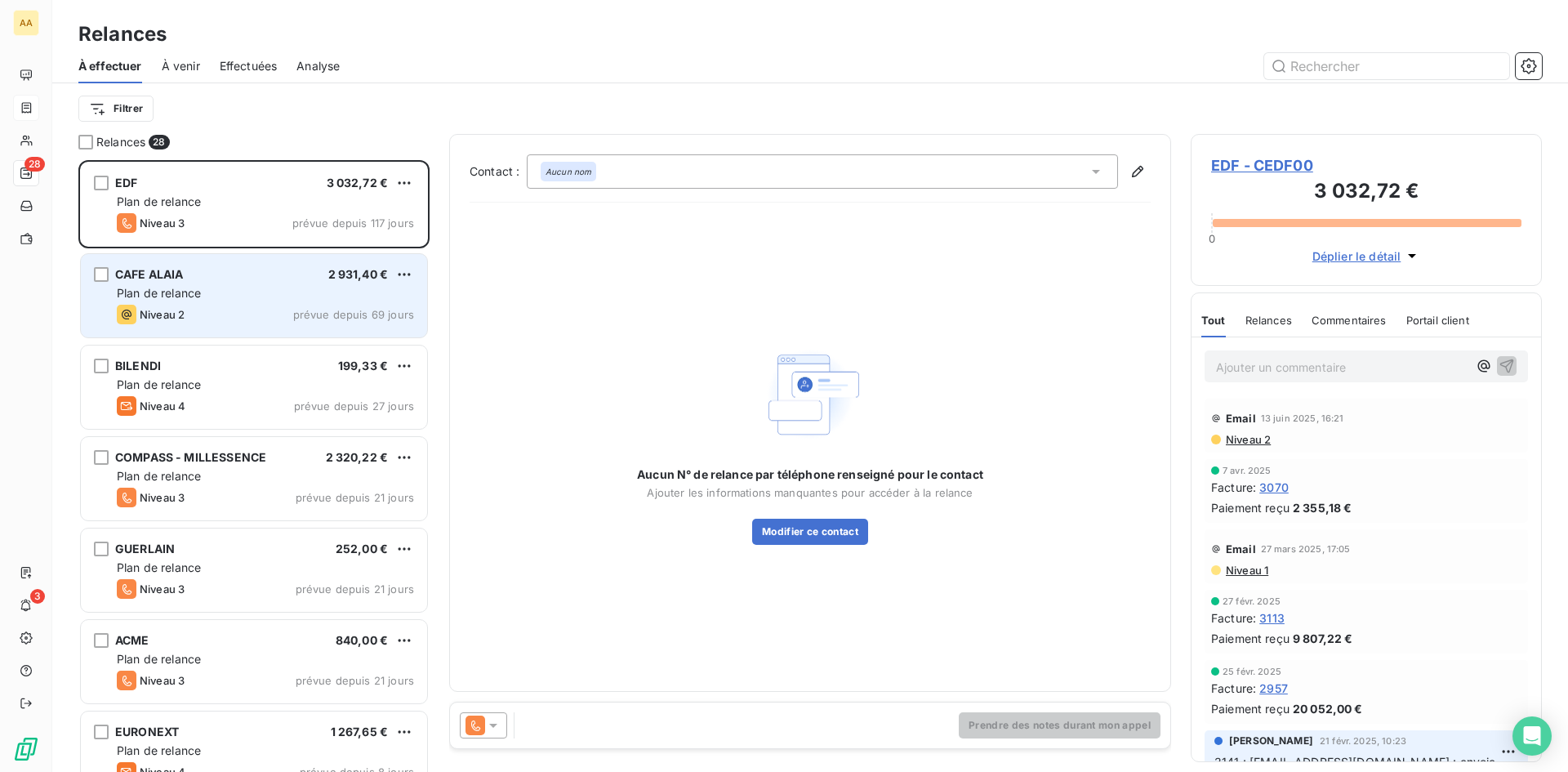
click at [253, 298] on div "Plan de relance" at bounding box center [265, 294] width 297 height 17
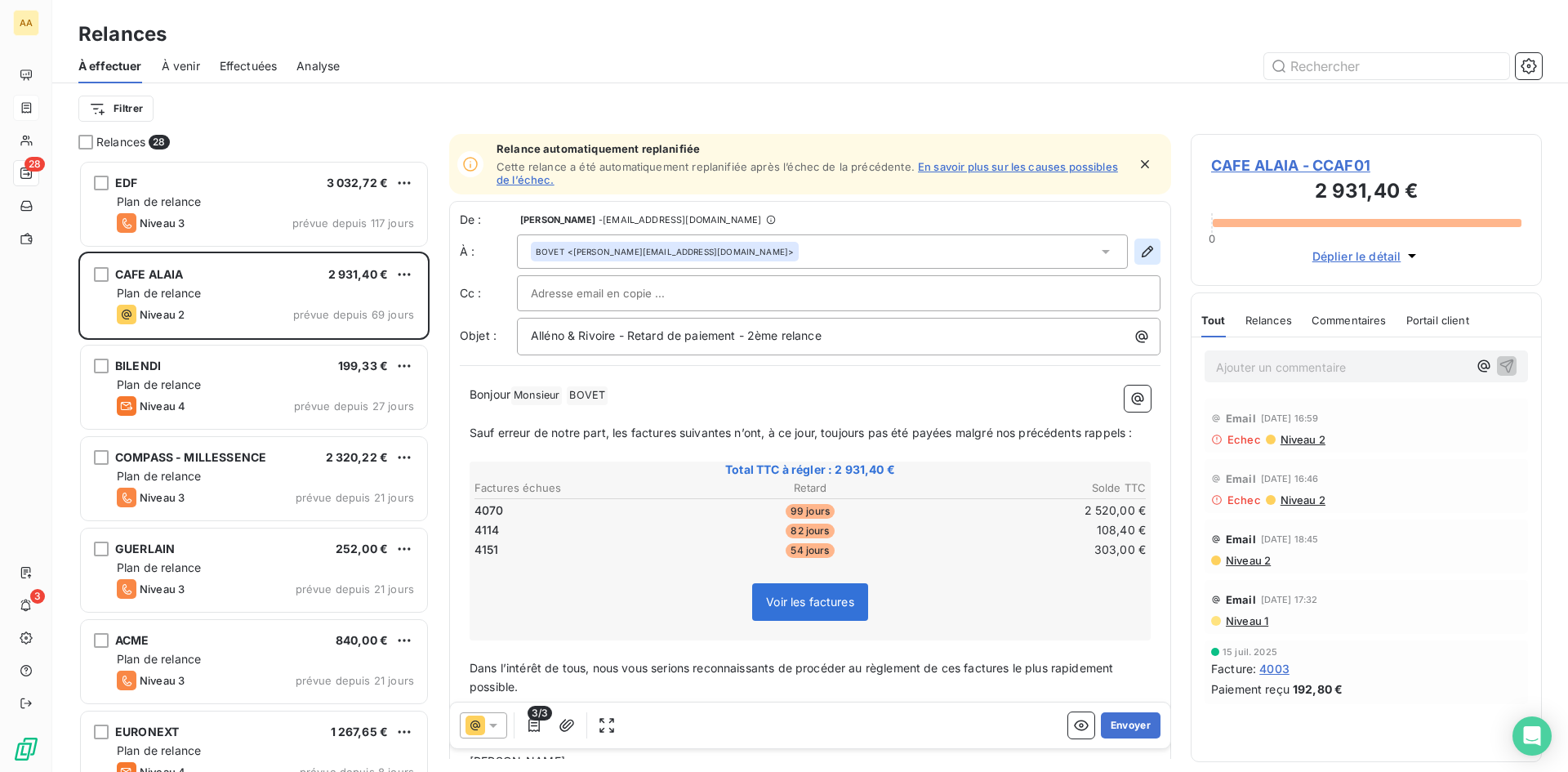
click at [1139, 249] on icon "button" at bounding box center [1147, 251] width 17 height 17
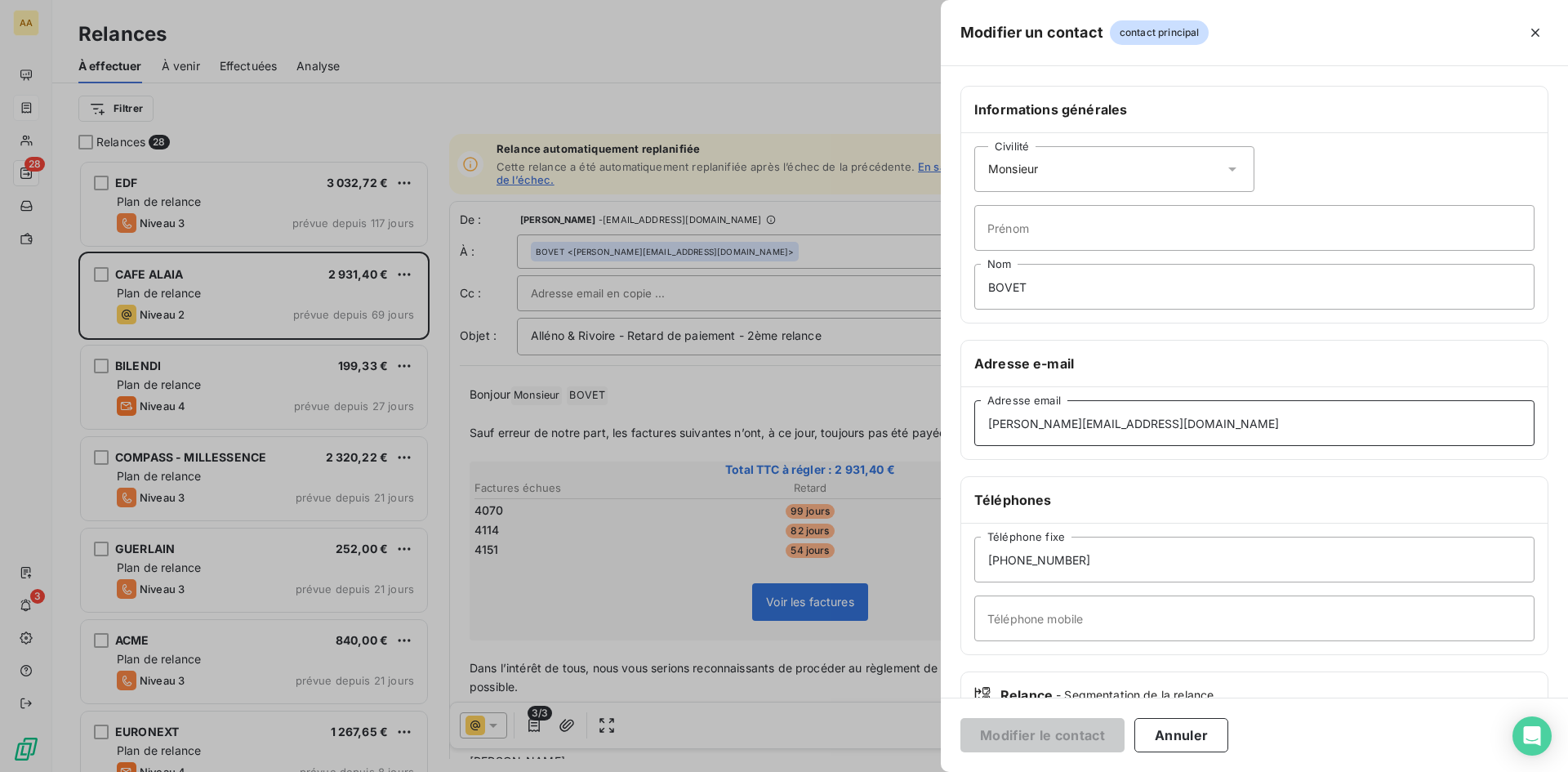
click at [1170, 417] on input "[PERSON_NAME][EMAIL_ADDRESS][DOMAIN_NAME]" at bounding box center [1254, 423] width 560 height 46
type input "[PERSON_NAME][EMAIL_ADDRESS][DOMAIN_NAME]"
click at [1038, 733] on button "Modifier le contact" at bounding box center [1043, 734] width 164 height 34
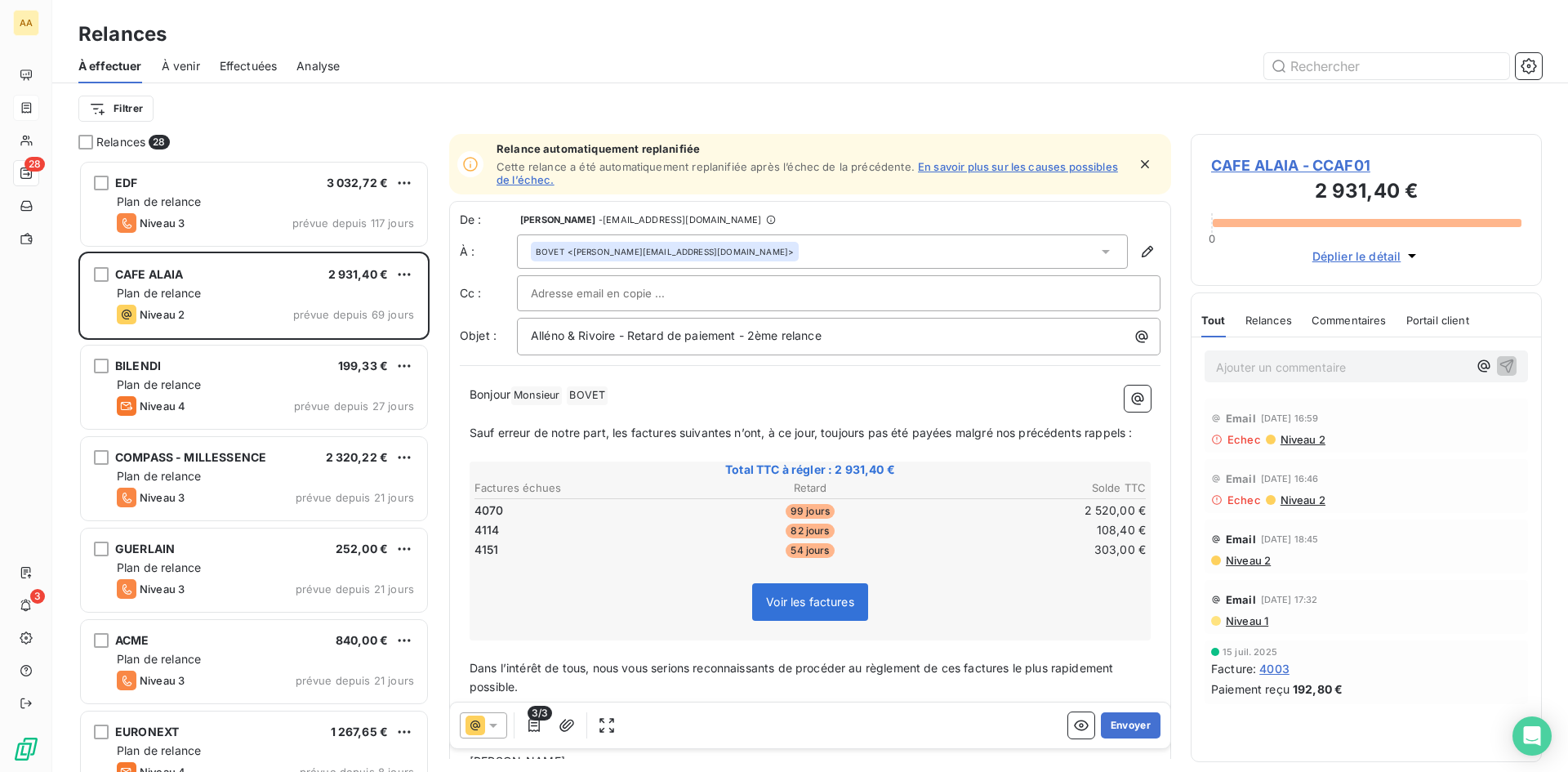
click at [1283, 160] on span "CAFE ALAIA - CCAF01" at bounding box center [1366, 166] width 310 height 22
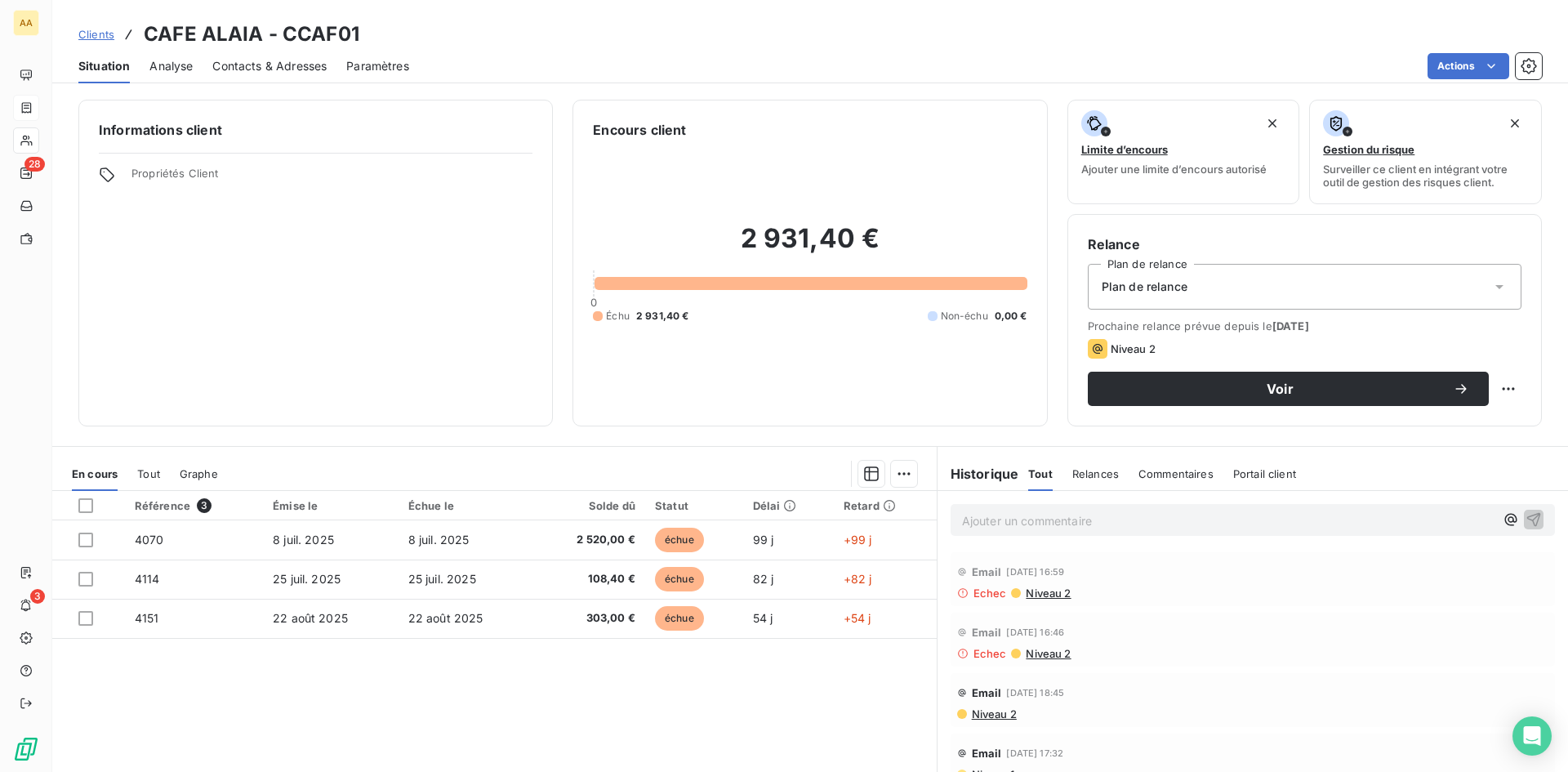
click at [247, 69] on span "Contacts & Adresses" at bounding box center [270, 66] width 114 height 17
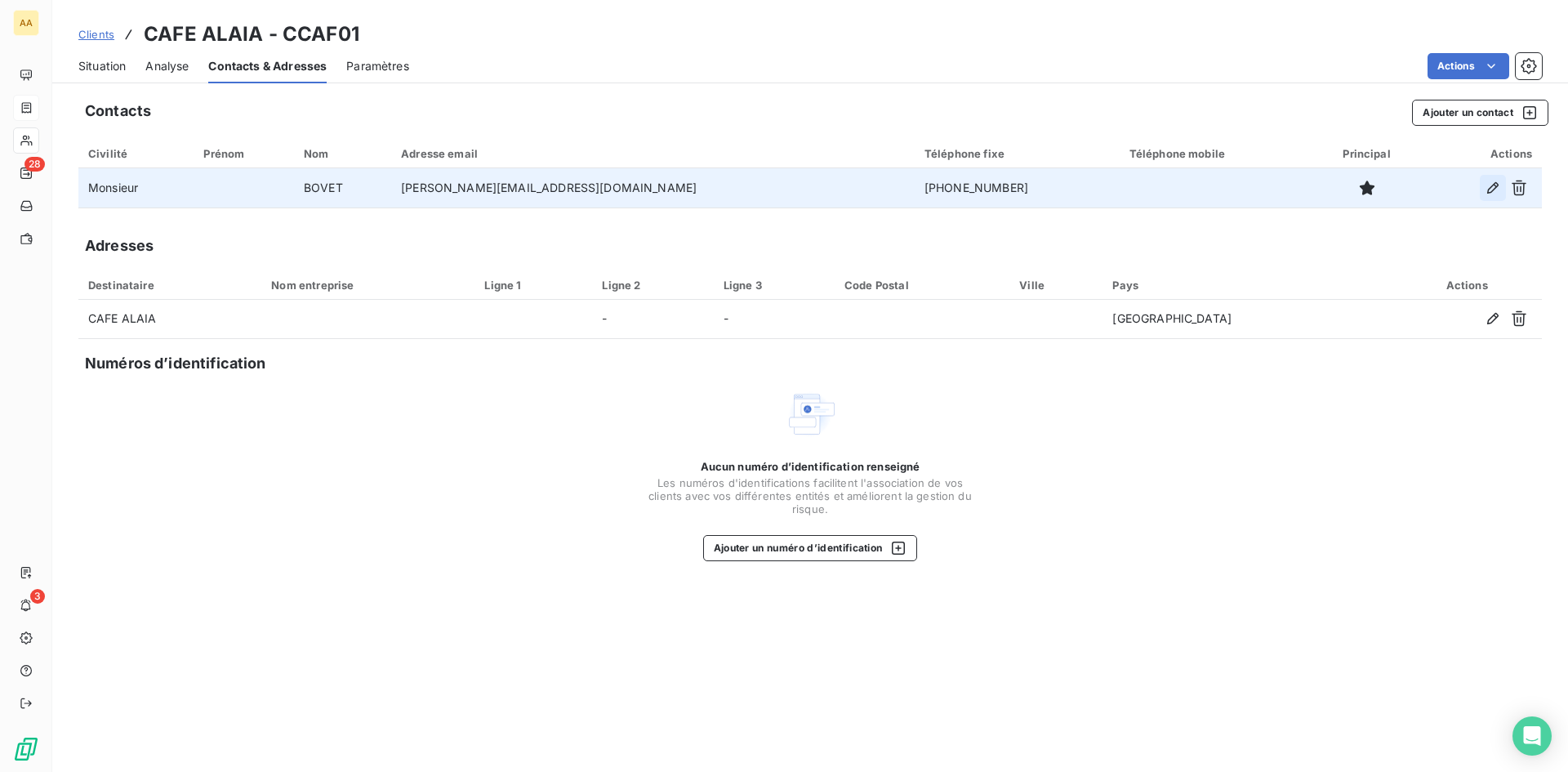
click at [1493, 190] on icon "button" at bounding box center [1493, 188] width 11 height 11
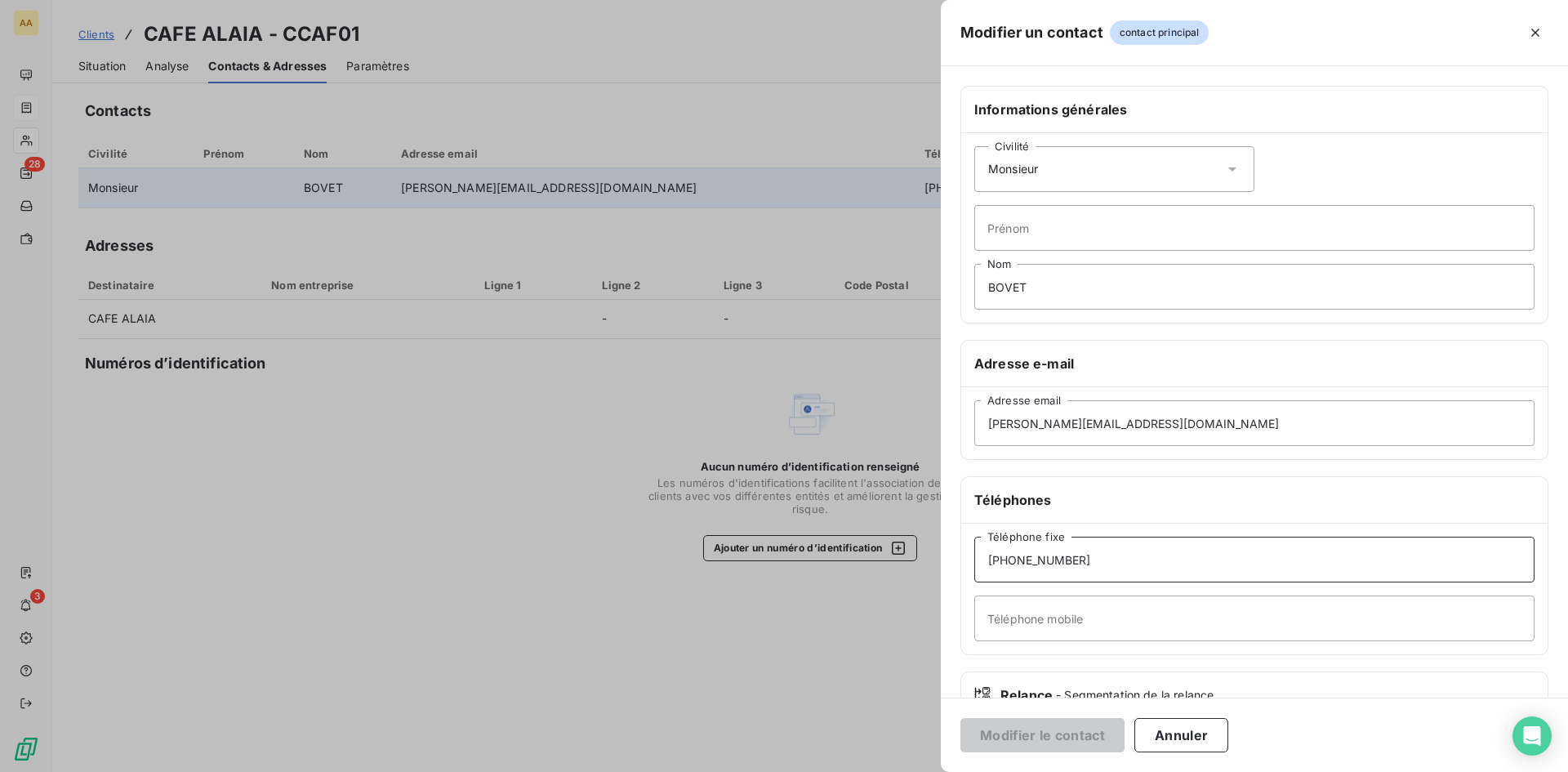
click at [1006, 556] on input "[PHONE_NUMBER]" at bounding box center [1254, 559] width 560 height 46
drag, startPoint x: 1013, startPoint y: 561, endPoint x: 1156, endPoint y: 558, distance: 143.0
click at [1155, 558] on input "[PHONE_NUMBER]" at bounding box center [1254, 559] width 560 height 46
type input "[PHONE_NUMBER]"
click at [1055, 741] on button "Modifier le contact" at bounding box center [1043, 734] width 164 height 34
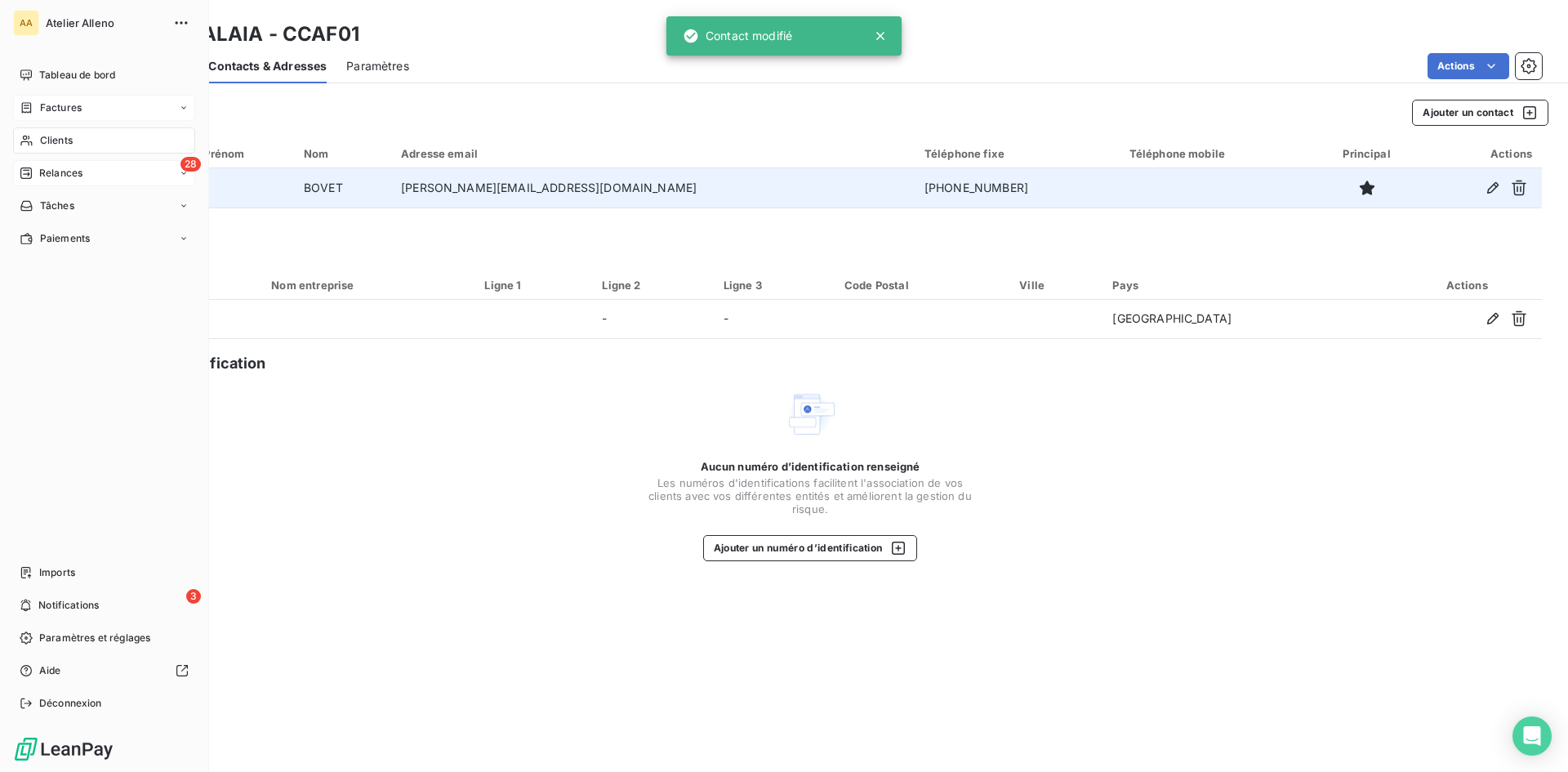
click at [66, 169] on span "Relances" at bounding box center [61, 173] width 43 height 15
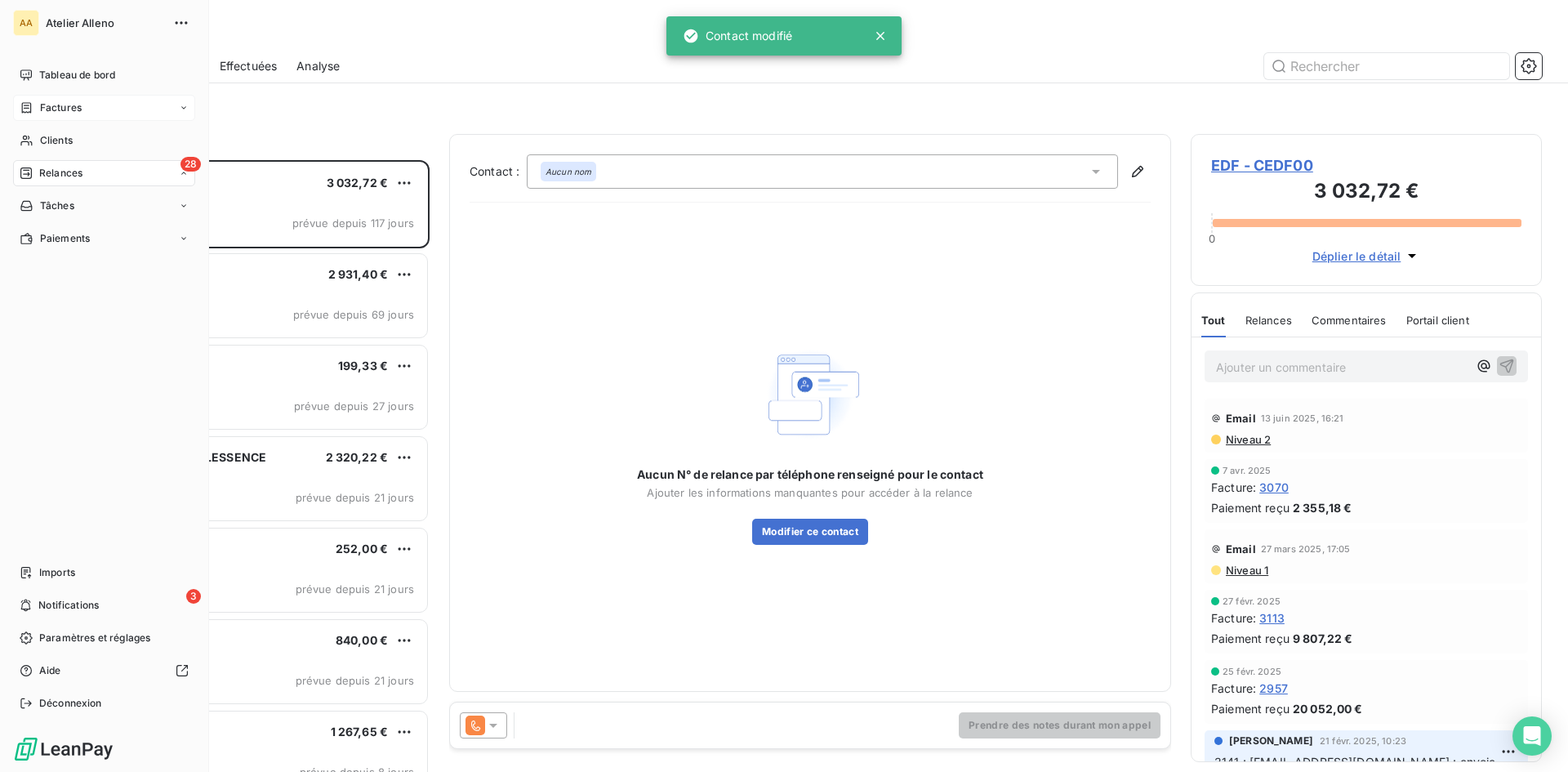
scroll to position [599, 339]
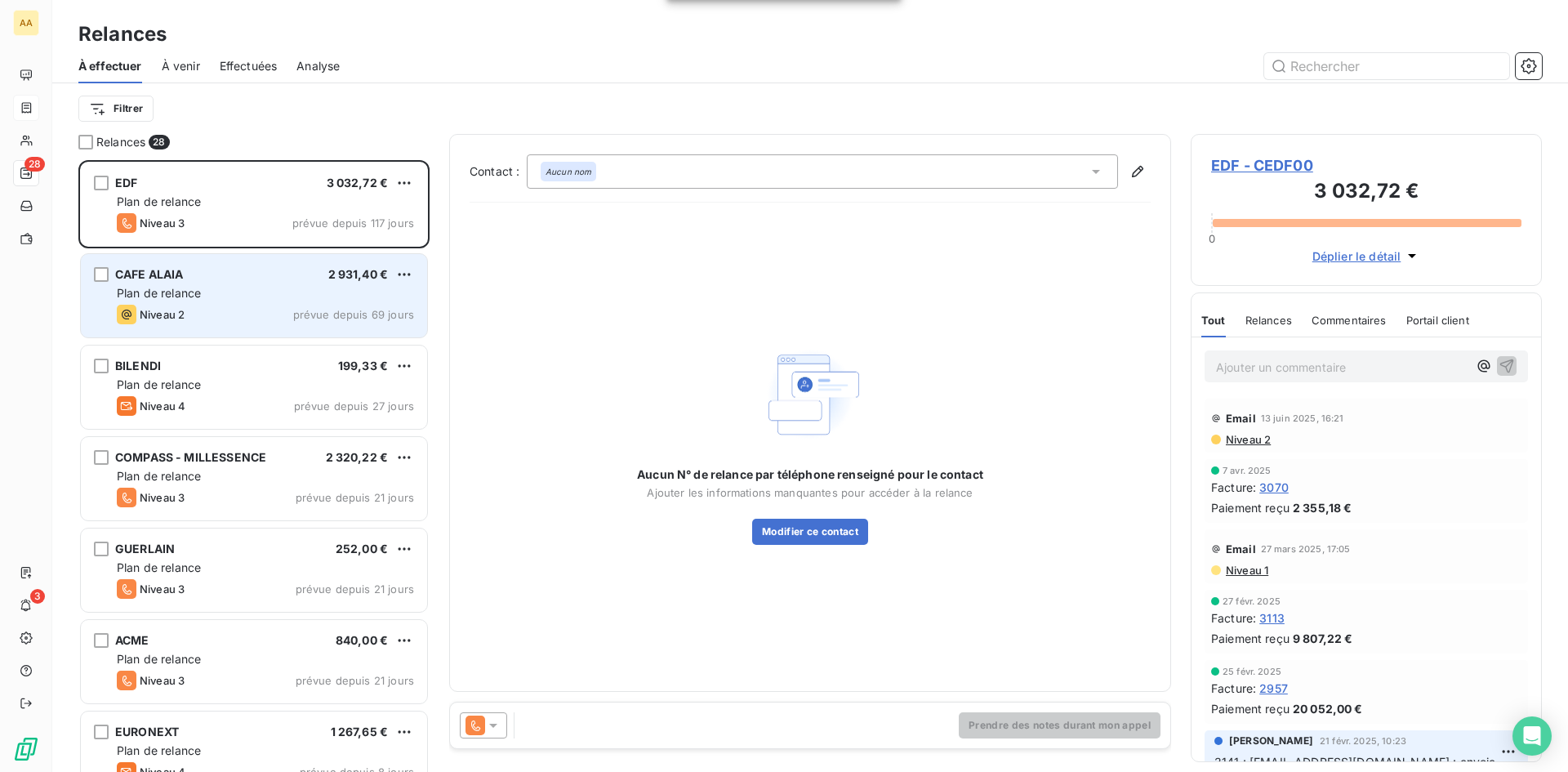
click at [236, 314] on div "Niveau 2 prévue depuis 69 jours" at bounding box center [265, 314] width 297 height 19
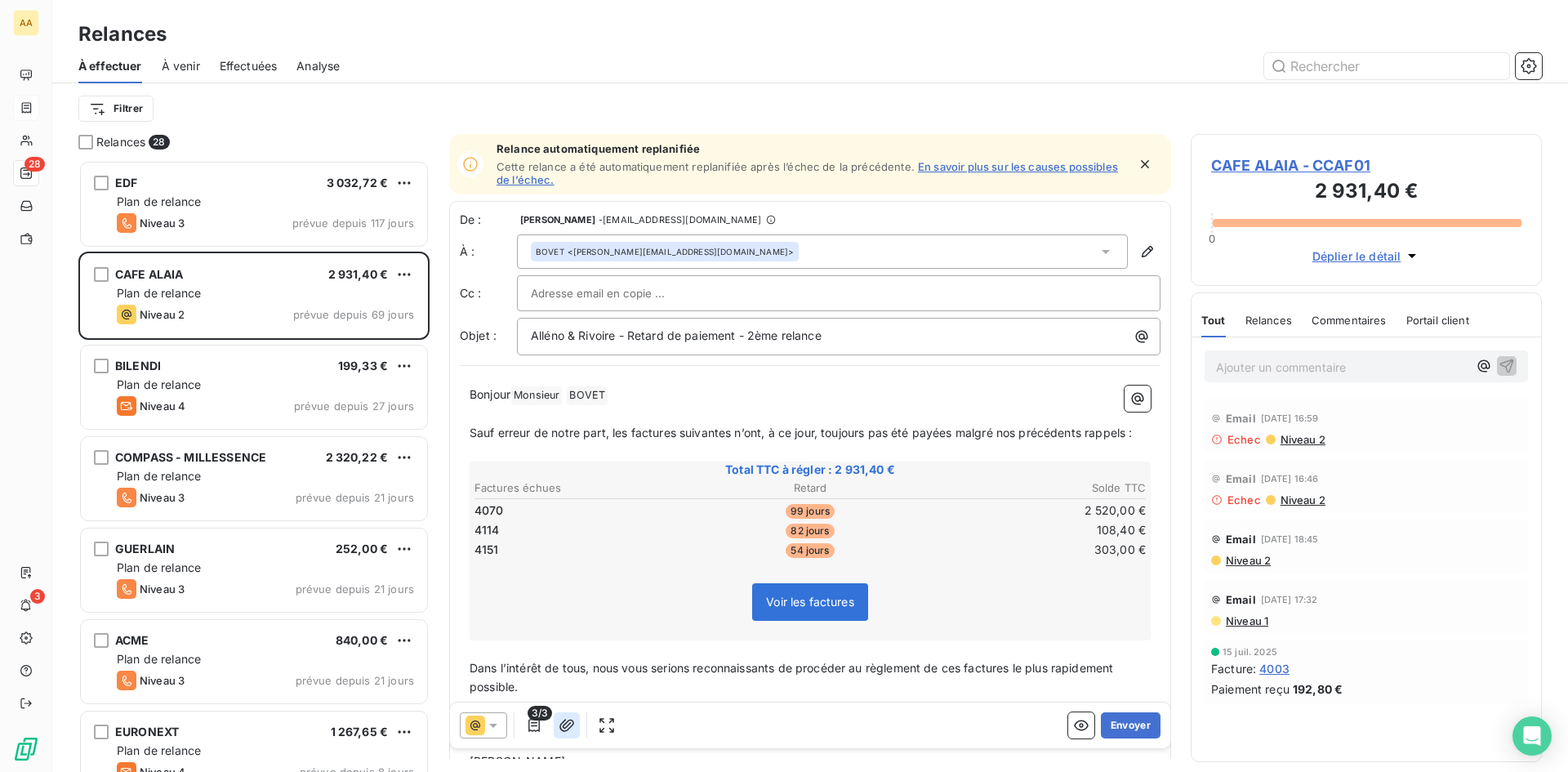
click at [567, 727] on icon "button" at bounding box center [567, 724] width 15 height 12
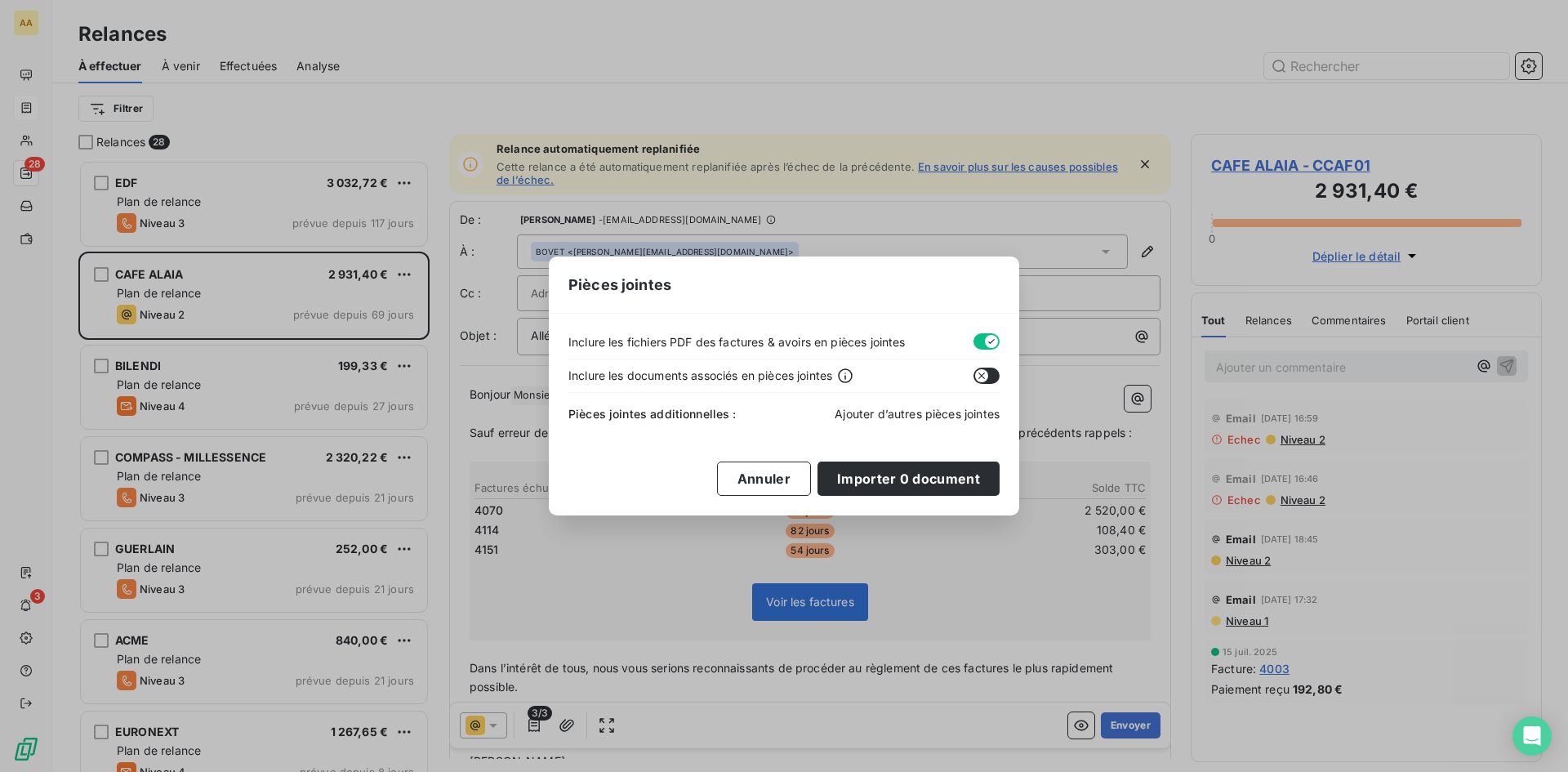
click at [881, 416] on span "Ajouter d’autres pièces jointes" at bounding box center [917, 413] width 165 height 14
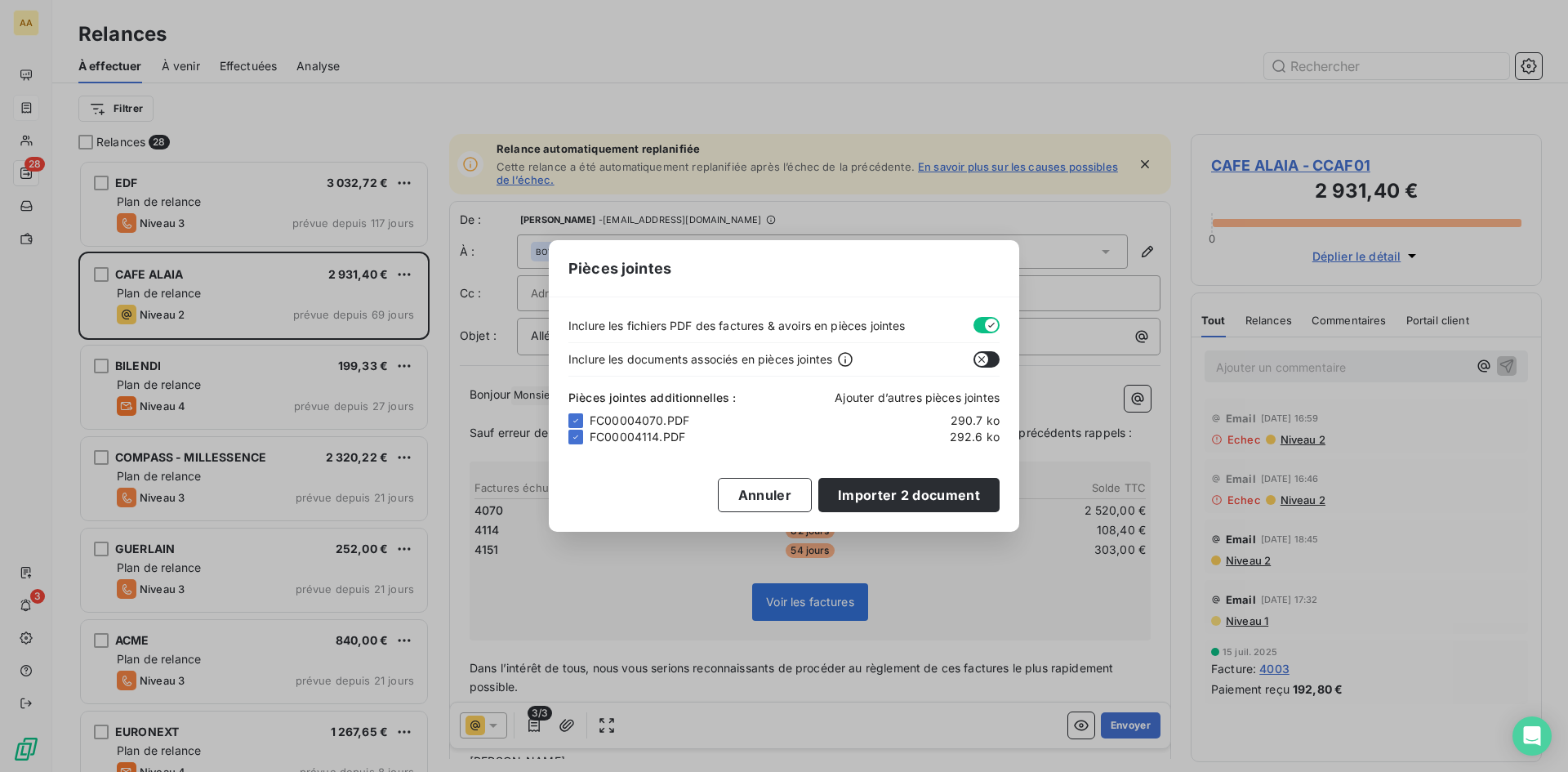
click at [915, 393] on span "Ajouter d’autres pièces jointes" at bounding box center [917, 397] width 165 height 14
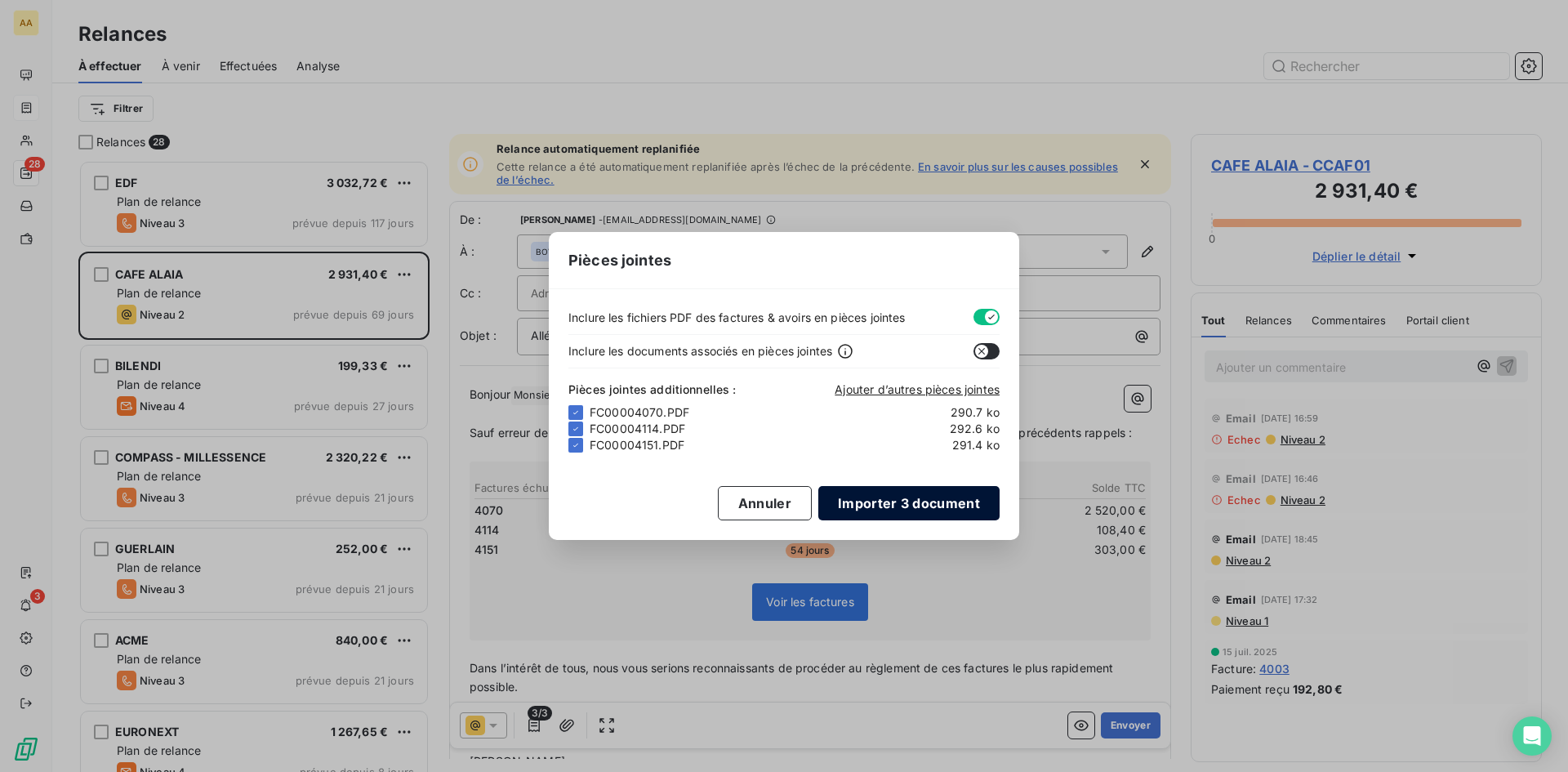
click at [882, 501] on button "Importer 3 document" at bounding box center [908, 502] width 181 height 34
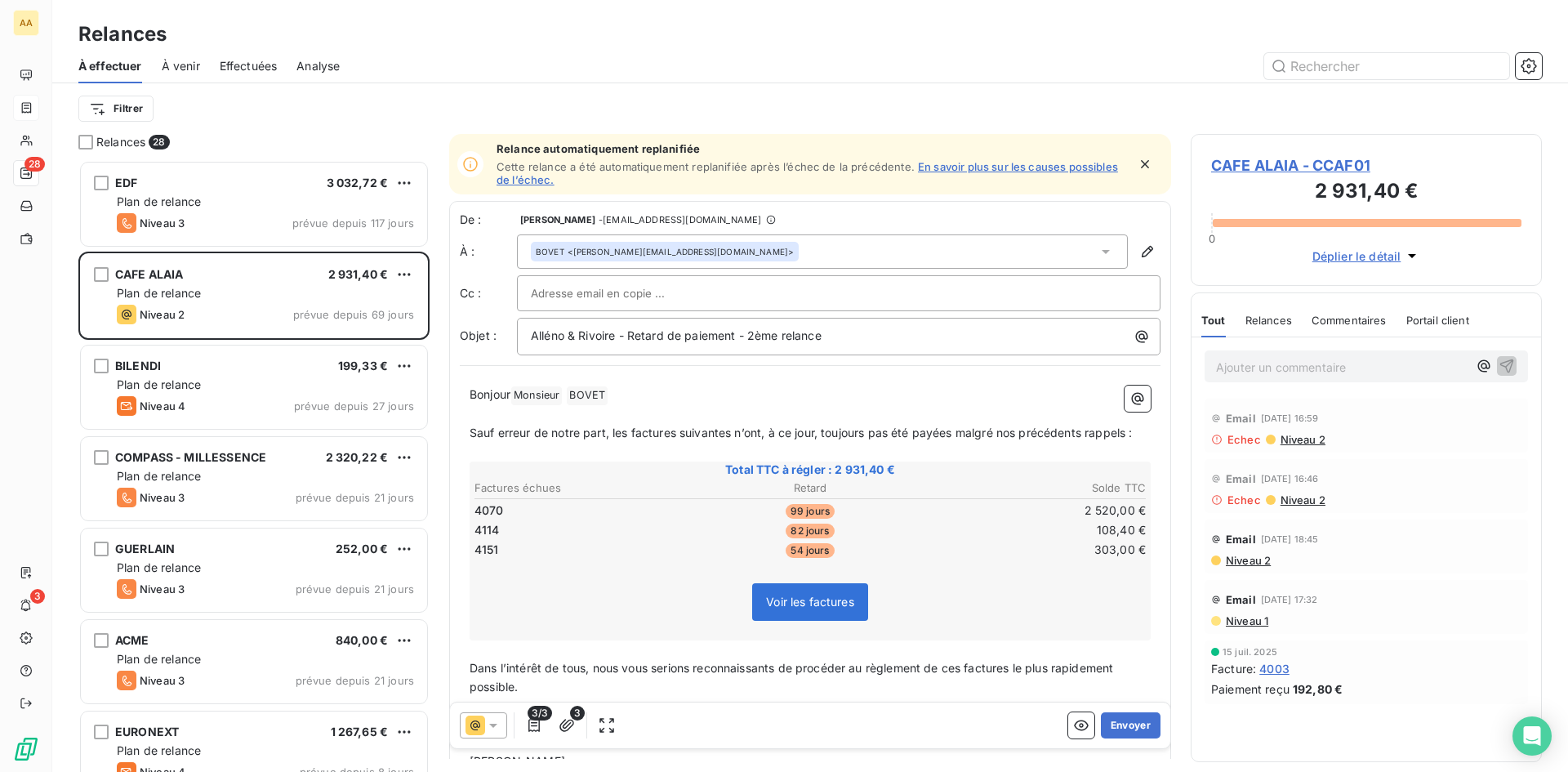
click at [493, 729] on icon at bounding box center [493, 725] width 17 height 17
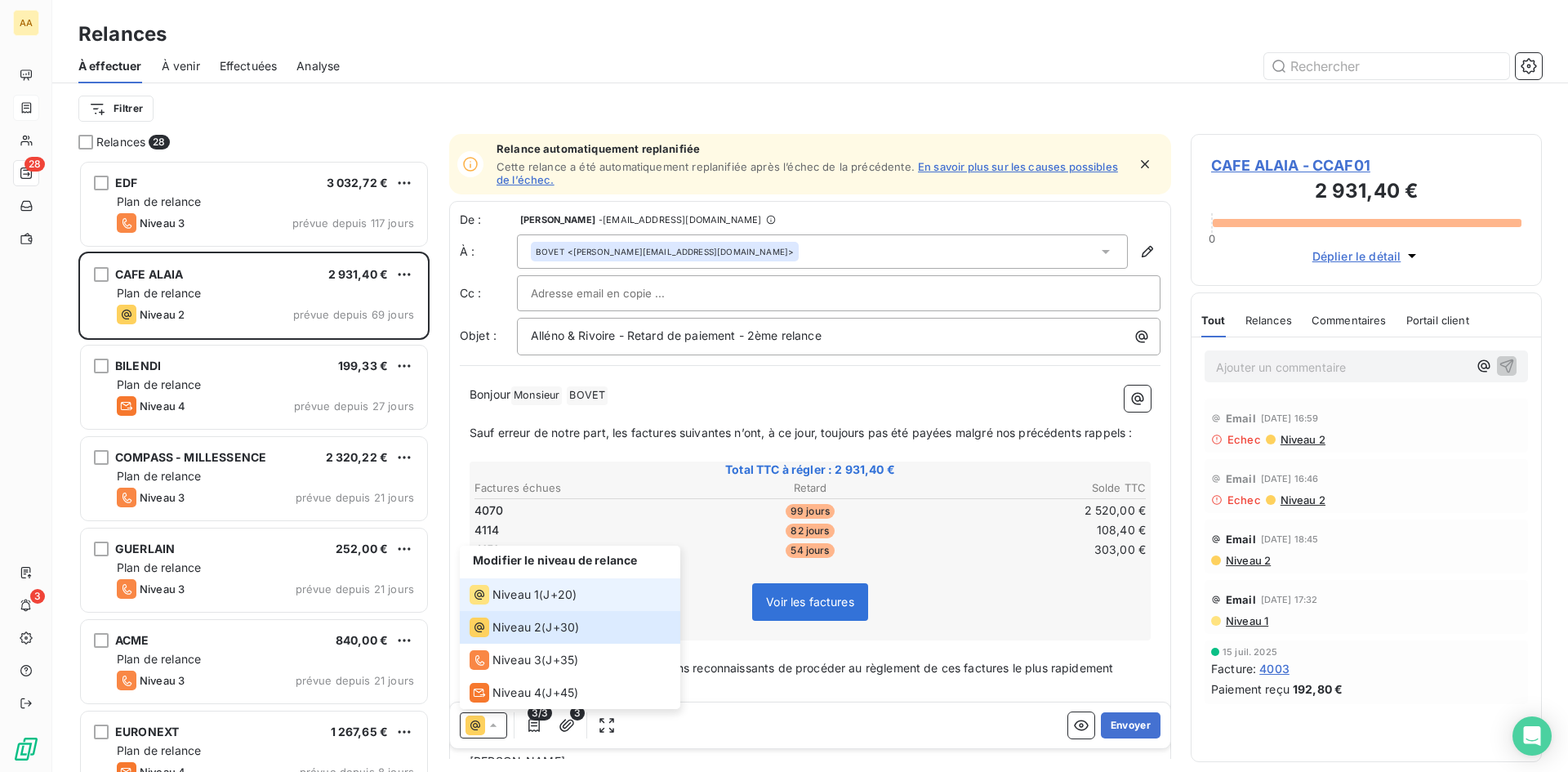
click at [534, 589] on span "Niveau 1" at bounding box center [515, 594] width 47 height 17
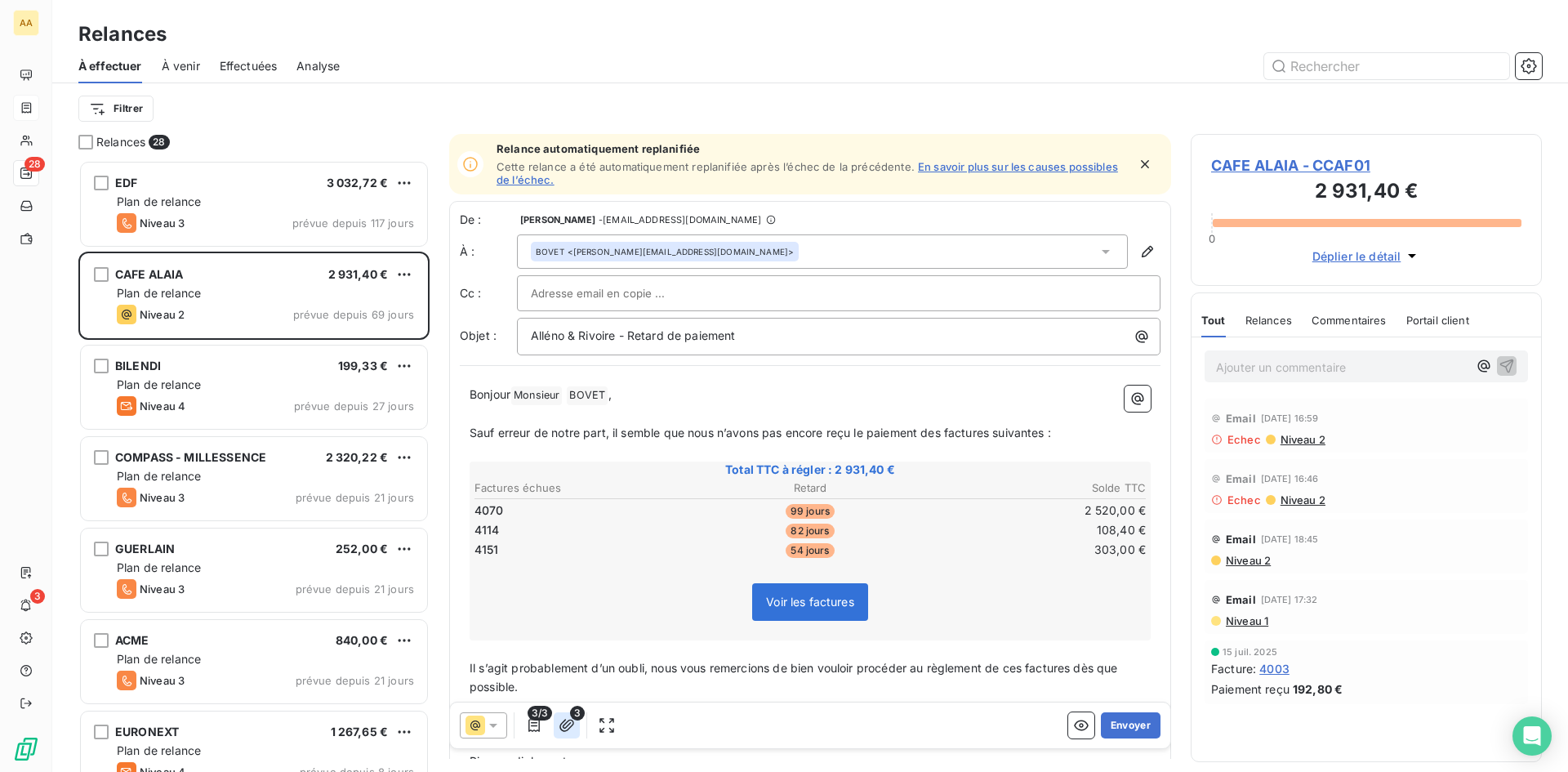
click at [575, 730] on button "button" at bounding box center [567, 725] width 26 height 26
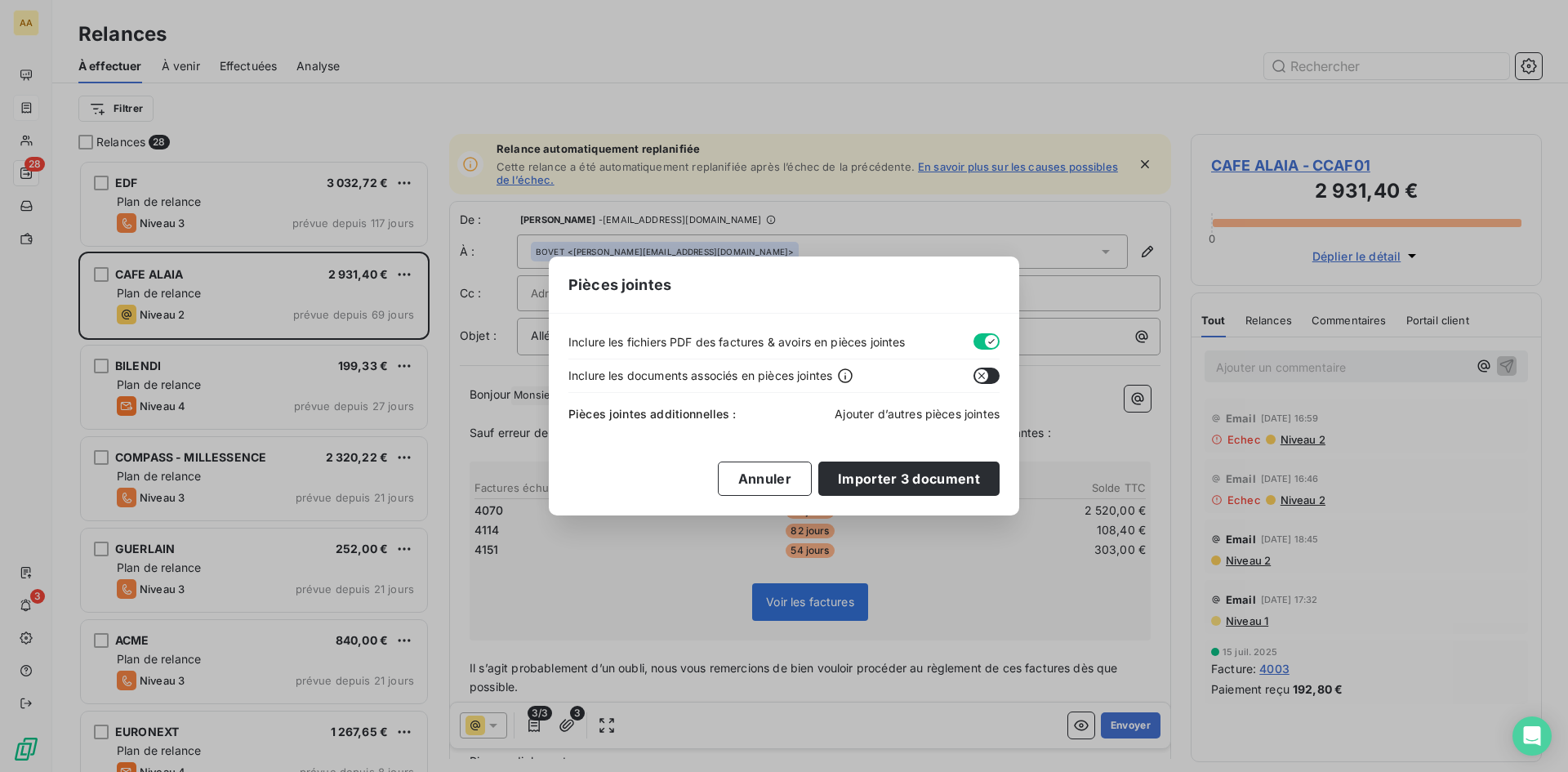
click at [899, 415] on span "Ajouter d’autres pièces jointes" at bounding box center [917, 413] width 165 height 14
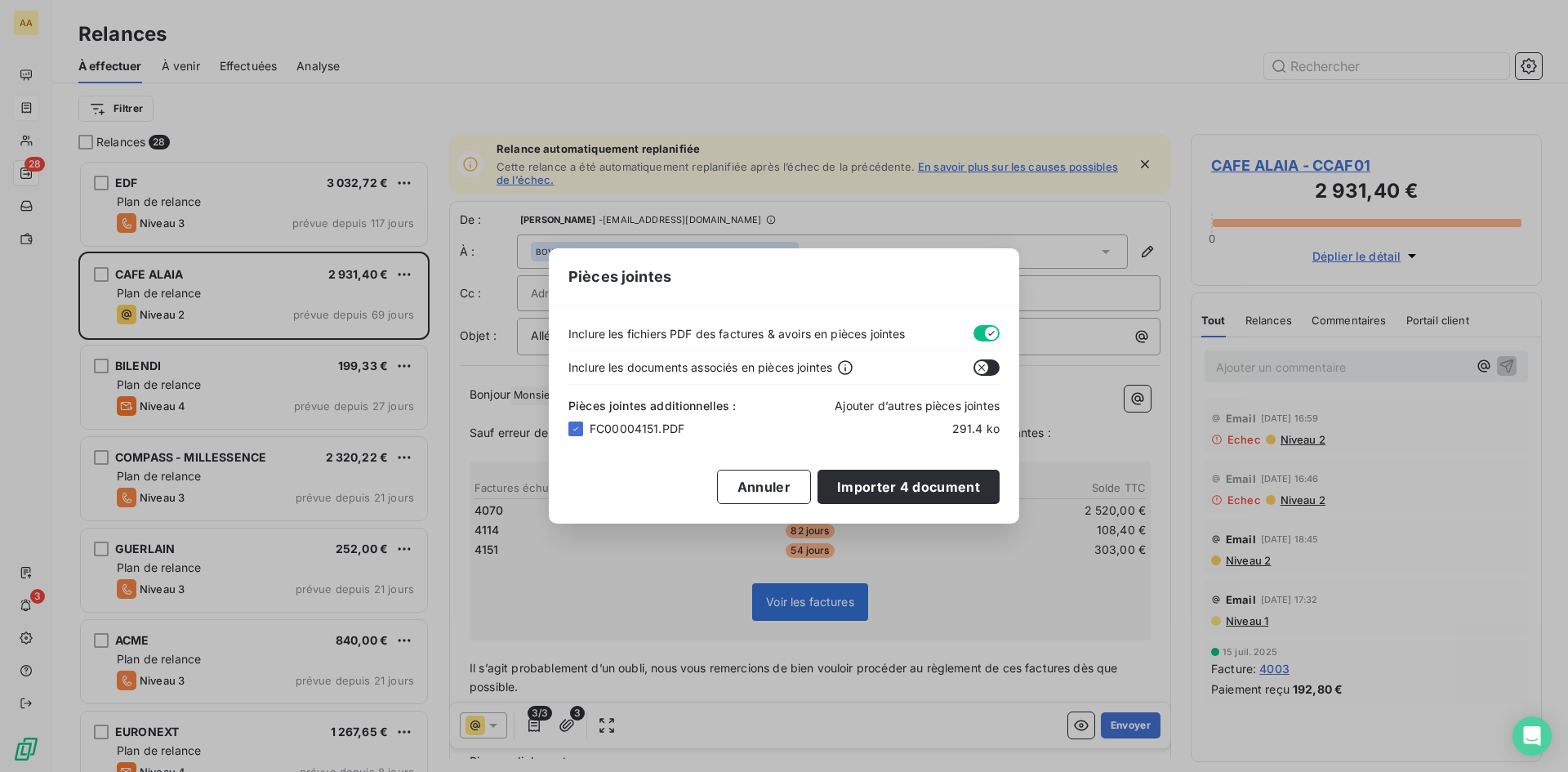
click at [893, 403] on span "Ajouter d’autres pièces jointes" at bounding box center [917, 405] width 165 height 14
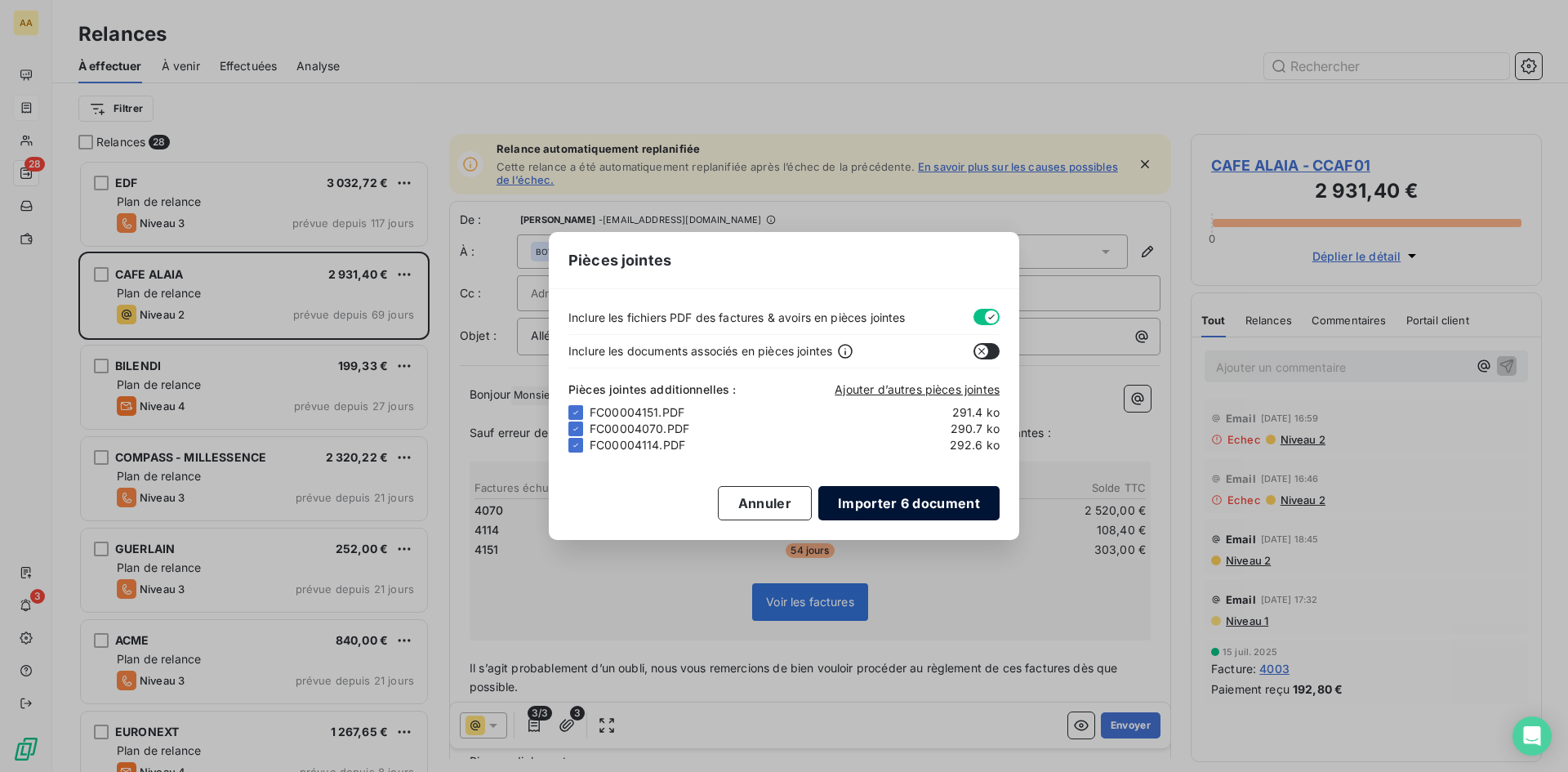
click at [872, 497] on button "Importer 6 document" at bounding box center [908, 502] width 181 height 34
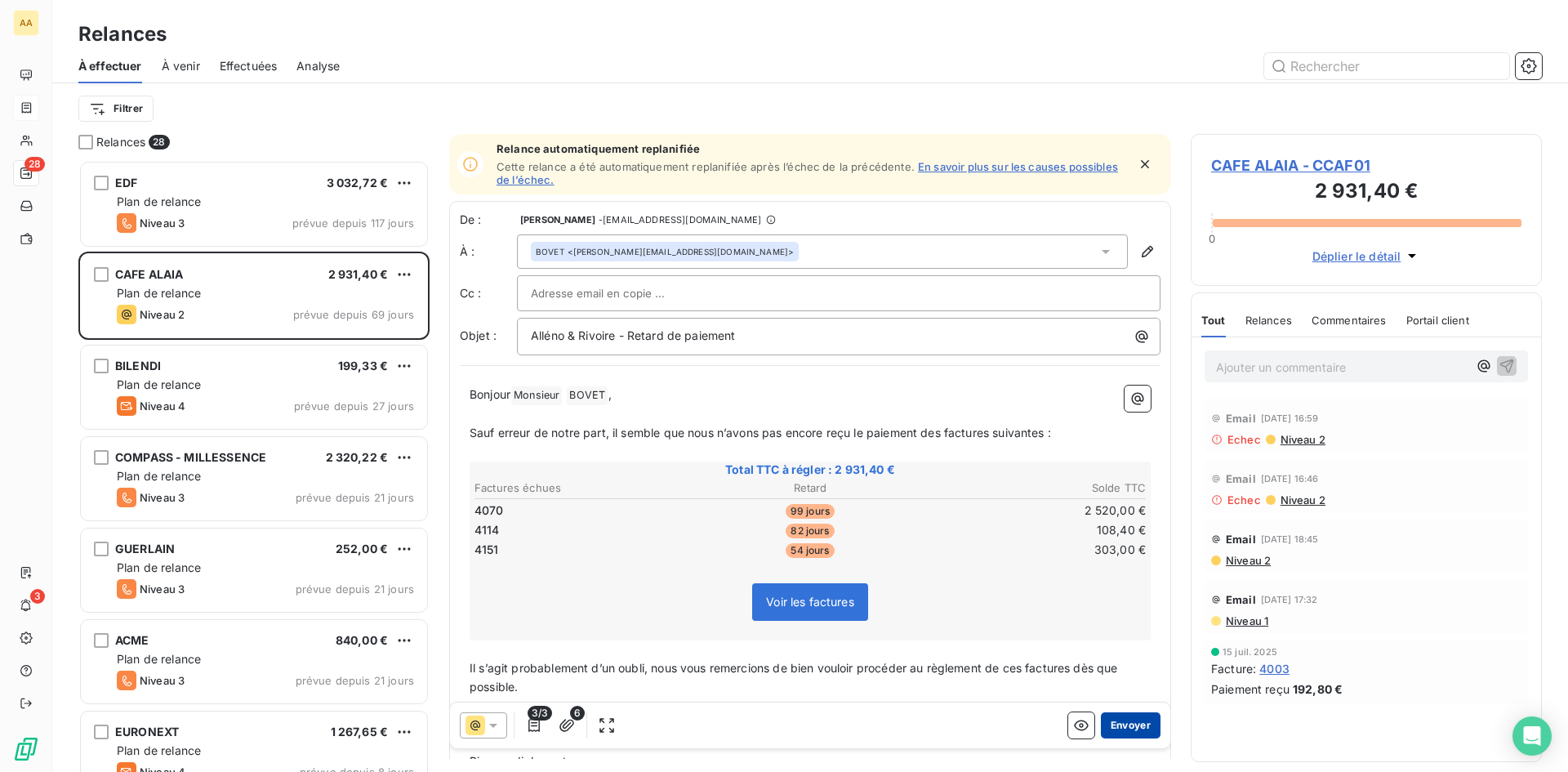
click at [1134, 727] on button "Envoyer" at bounding box center [1130, 725] width 60 height 26
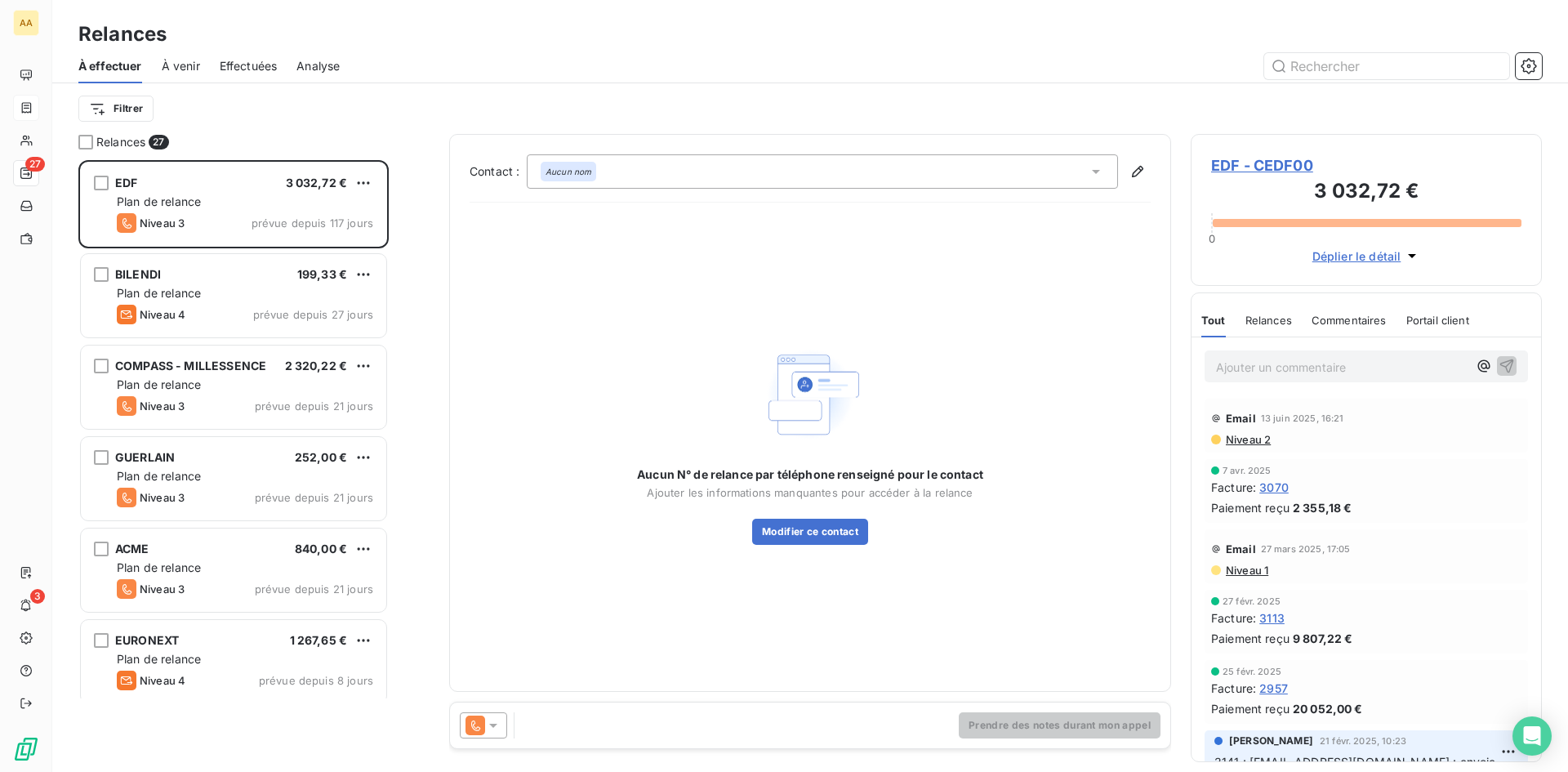
scroll to position [599, 339]
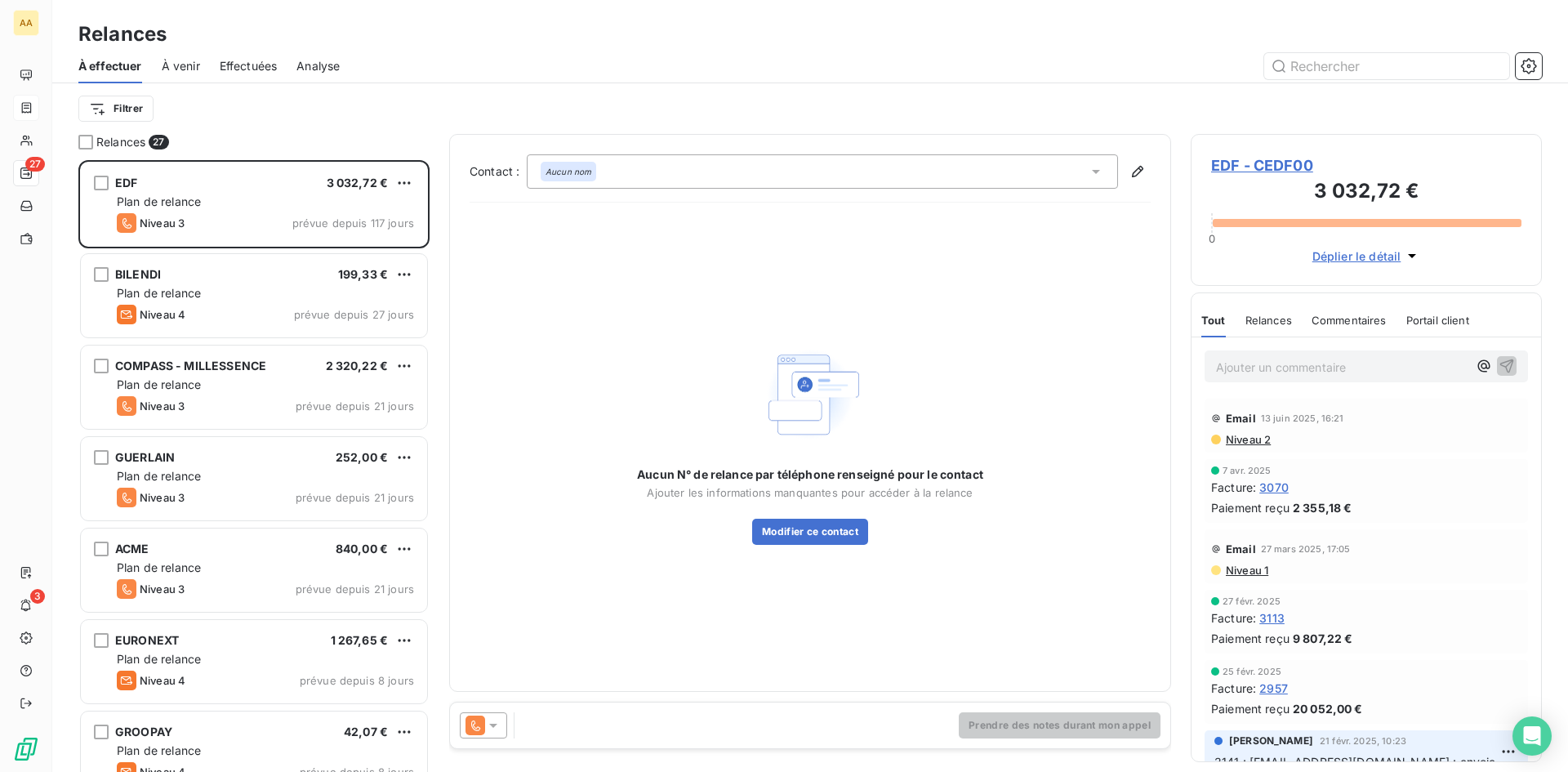
click at [207, 65] on div "À effectuer À venir Effectuées Analyse" at bounding box center [810, 65] width 1516 height 34
click at [236, 66] on span "Effectuées" at bounding box center [248, 66] width 58 height 17
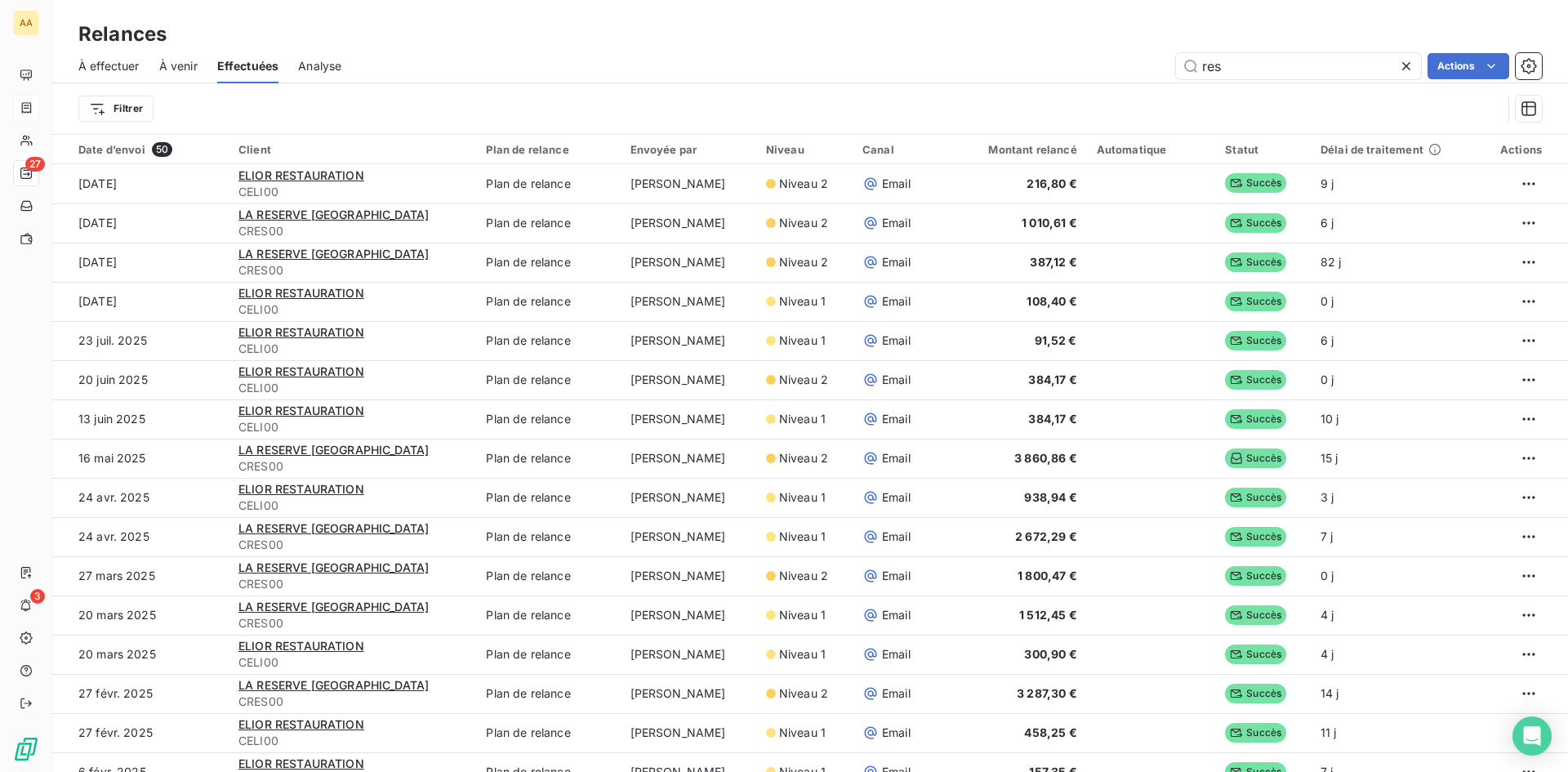
click at [1408, 69] on icon at bounding box center [1406, 66] width 17 height 17
